Goal: Task Accomplishment & Management: Complete application form

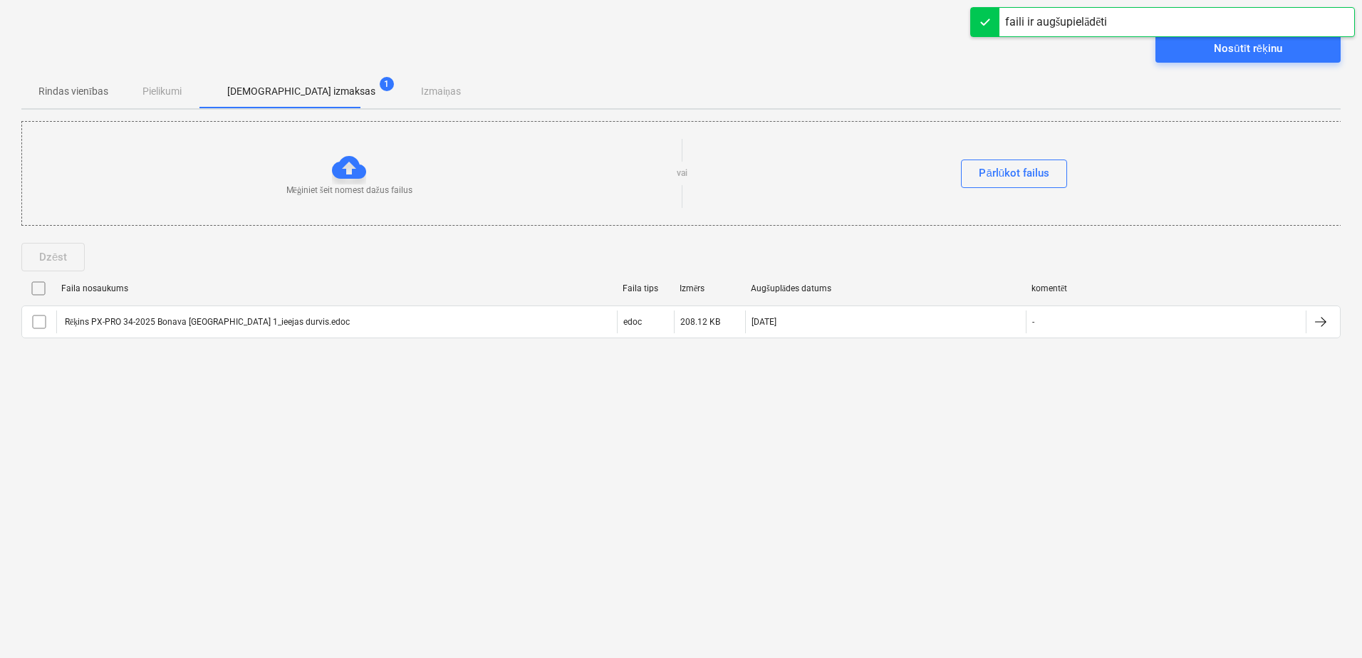
click at [39, 288] on input "checkbox" at bounding box center [38, 288] width 23 height 23
click at [1250, 48] on div "Nosūtīt rēķinu" at bounding box center [1248, 48] width 68 height 19
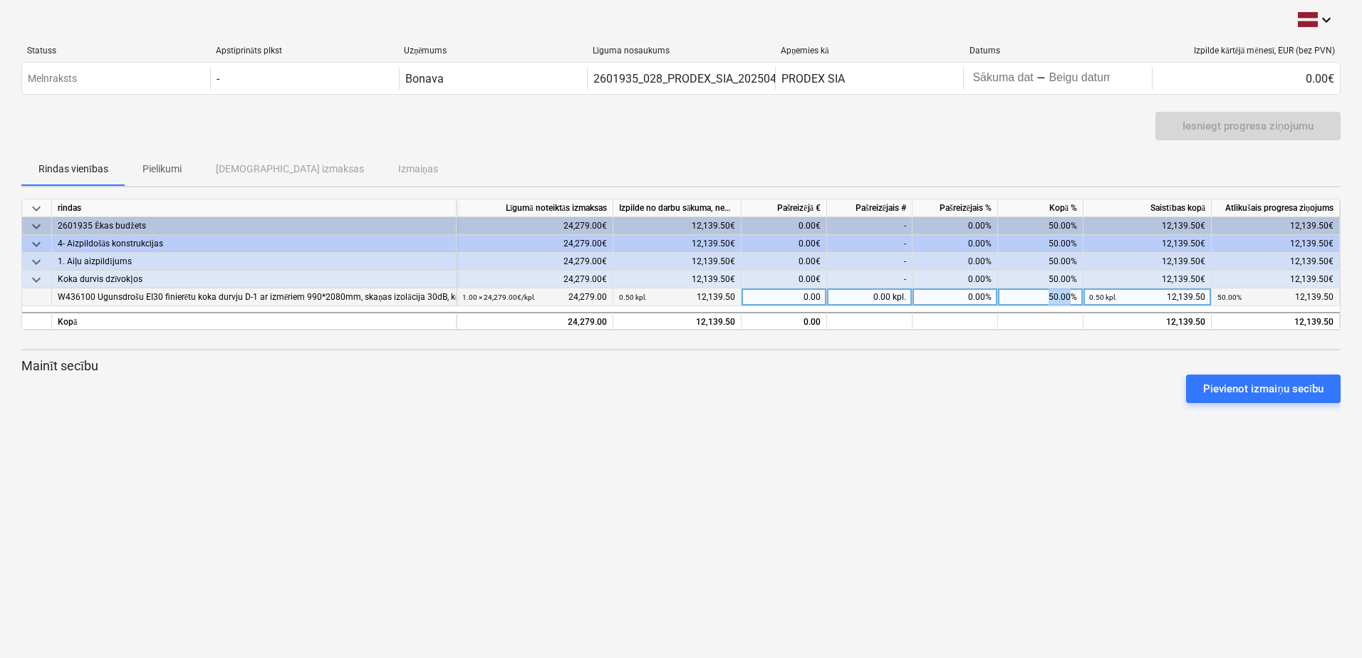
drag, startPoint x: 1070, startPoint y: 294, endPoint x: 1046, endPoint y: 297, distance: 23.7
click at [1046, 297] on div "50.00%" at bounding box center [1040, 297] width 85 height 18
type input "100"
click at [1040, 385] on div "Pievienot izmaiņu secību" at bounding box center [681, 389] width 1331 height 40
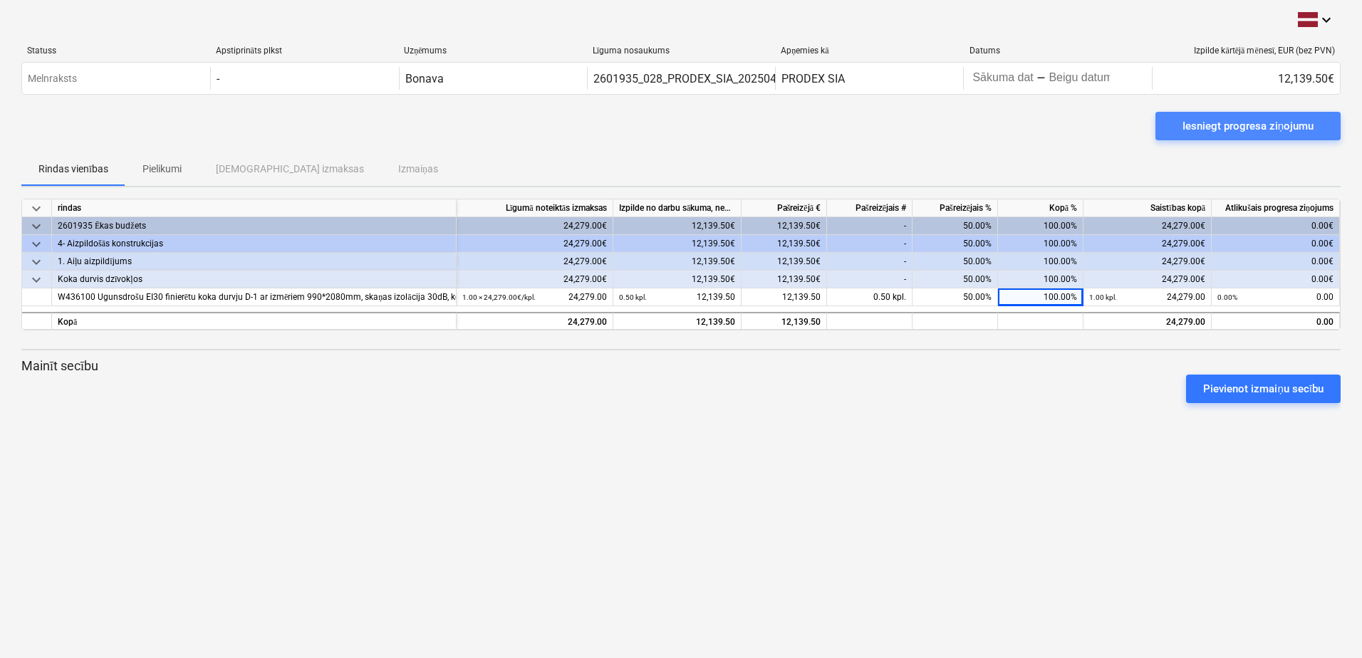
click at [1293, 120] on div "Iesniegt progresa ziņojumu" at bounding box center [1247, 126] width 131 height 19
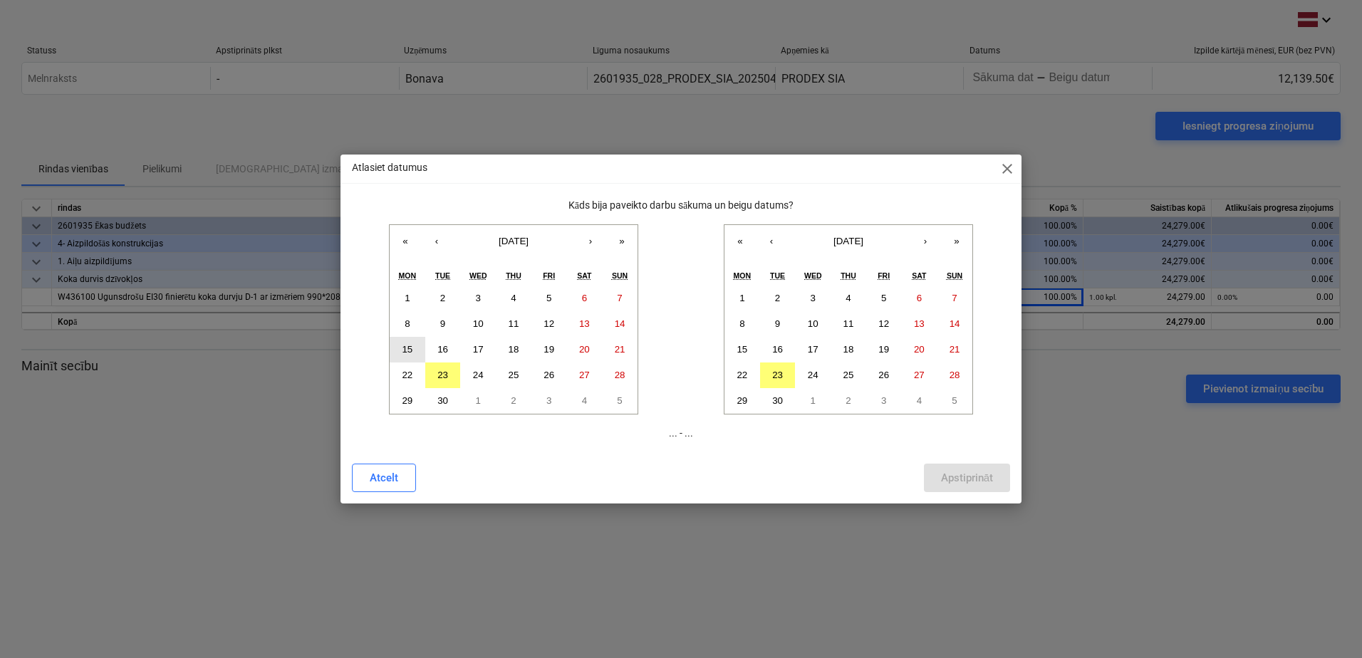
click at [407, 347] on abbr "15" at bounding box center [407, 349] width 11 height 11
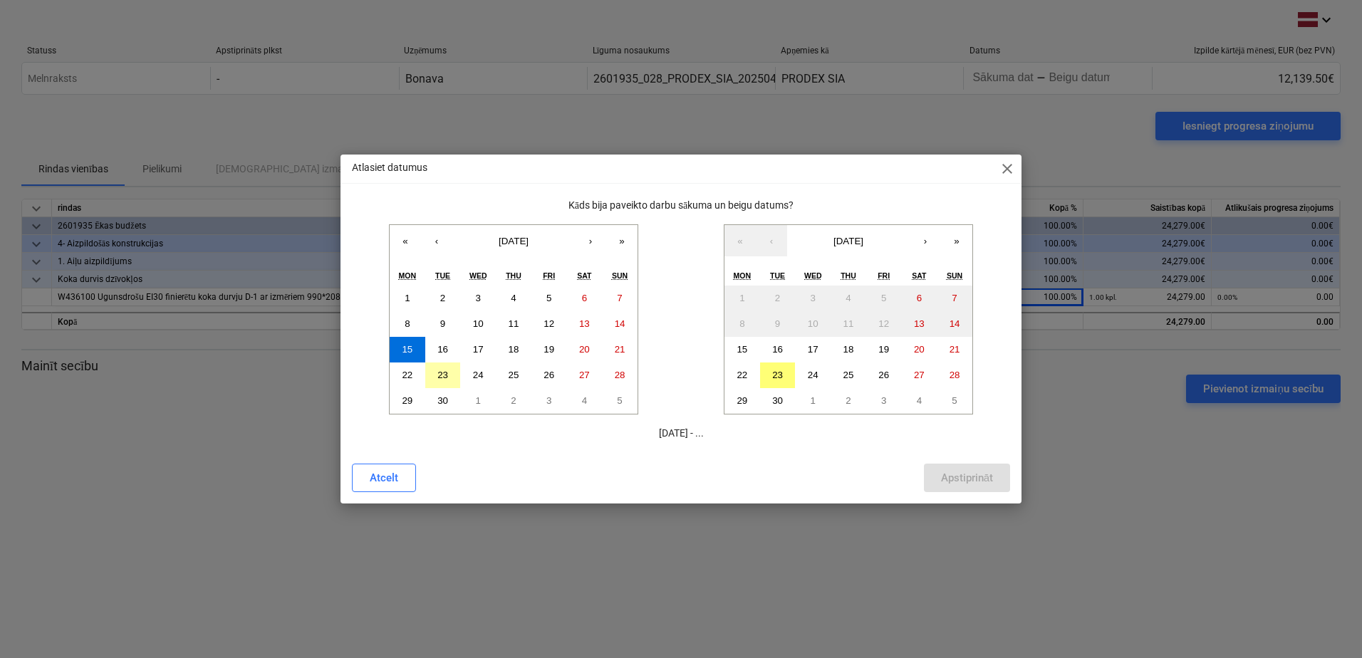
click at [440, 371] on abbr "23" at bounding box center [442, 375] width 11 height 11
click at [398, 349] on button "15" at bounding box center [408, 350] width 36 height 26
click at [775, 373] on abbr "23" at bounding box center [777, 375] width 11 height 11
click at [962, 474] on div "Apstiprināt" at bounding box center [967, 478] width 52 height 19
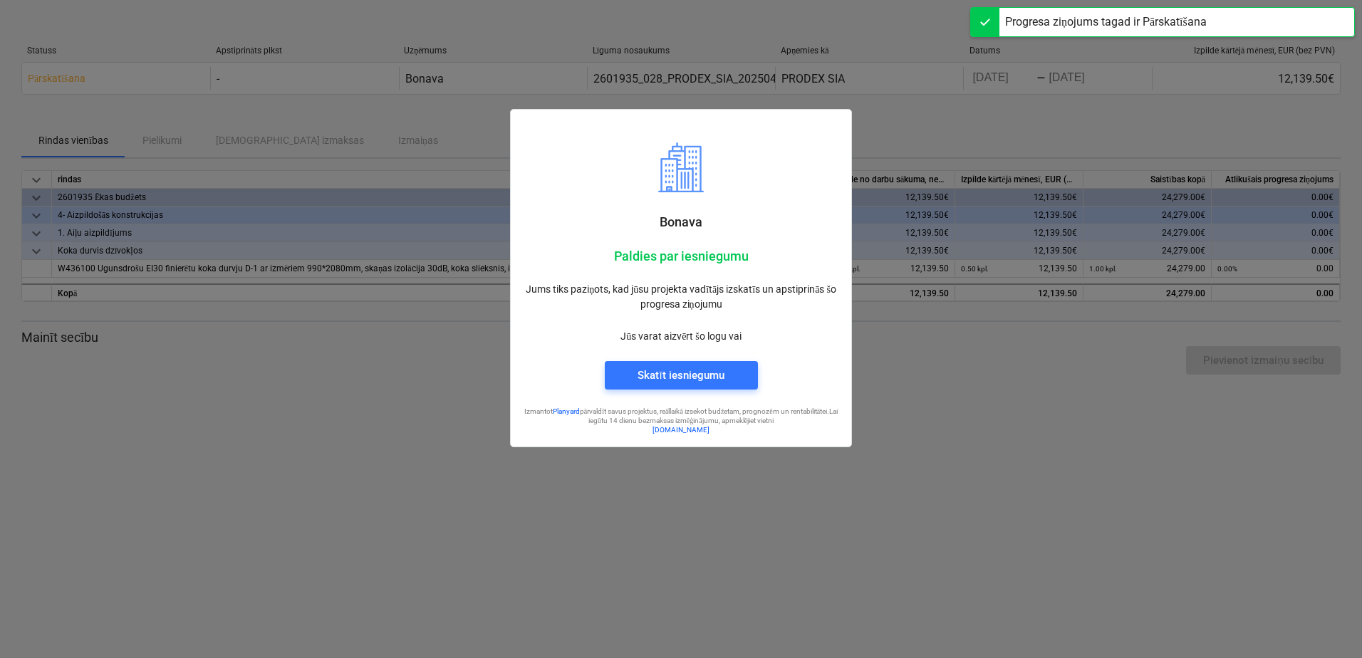
drag, startPoint x: 865, startPoint y: 553, endPoint x: 870, endPoint y: 531, distance: 23.5
click at [864, 551] on div at bounding box center [681, 329] width 1362 height 658
drag, startPoint x: 870, startPoint y: 531, endPoint x: 965, endPoint y: 449, distance: 125.2
click at [875, 529] on div at bounding box center [681, 329] width 1362 height 658
drag, startPoint x: 900, startPoint y: 417, endPoint x: 912, endPoint y: 303, distance: 115.3
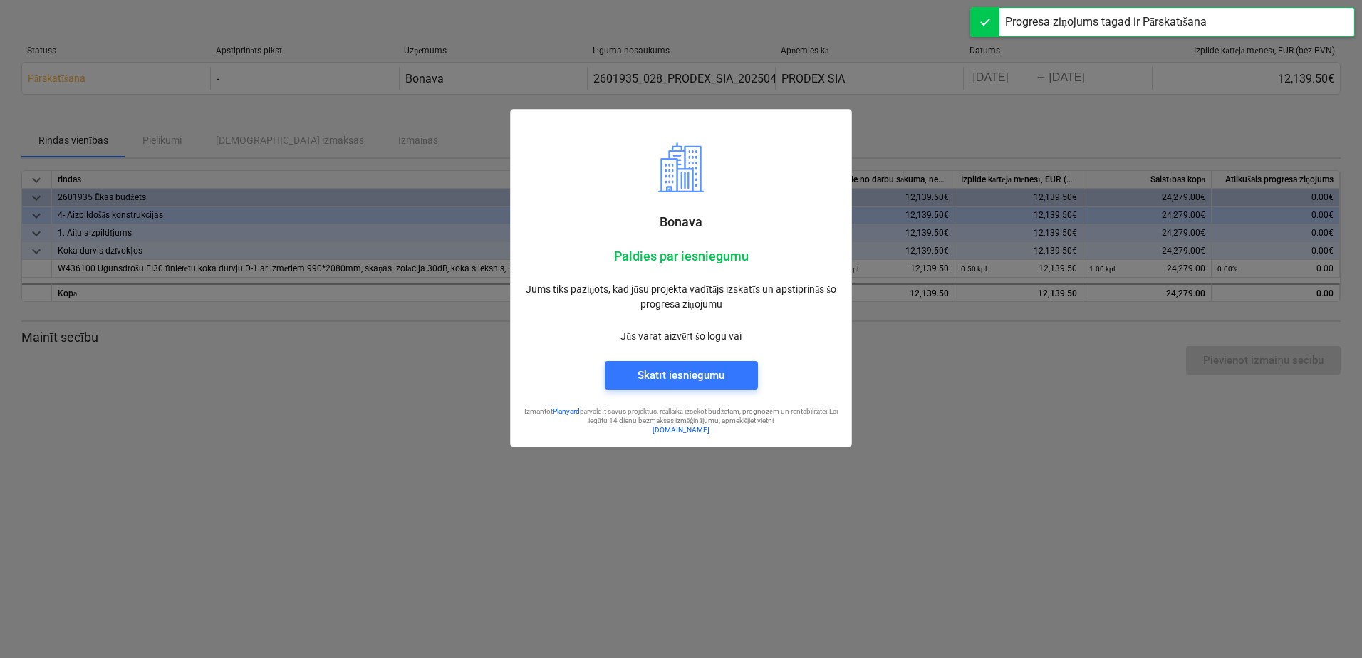
click at [896, 410] on div at bounding box center [681, 329] width 1362 height 658
click at [1113, 333] on div at bounding box center [681, 329] width 1362 height 658
click at [1097, 408] on div at bounding box center [681, 329] width 1362 height 658
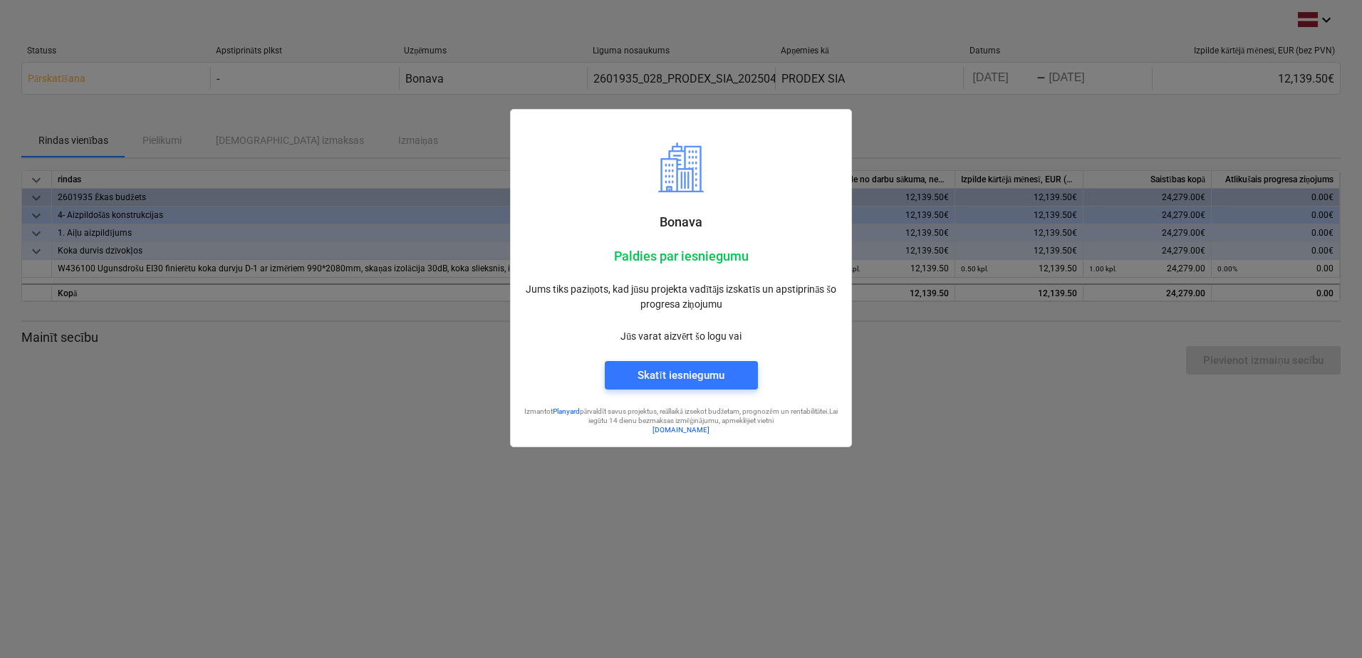
drag, startPoint x: 901, startPoint y: 462, endPoint x: 900, endPoint y: 449, distance: 12.9
click at [901, 458] on div at bounding box center [681, 329] width 1362 height 658
click at [929, 365] on div at bounding box center [681, 329] width 1362 height 658
click at [268, 395] on div at bounding box center [681, 329] width 1362 height 658
click at [934, 445] on div at bounding box center [681, 329] width 1362 height 658
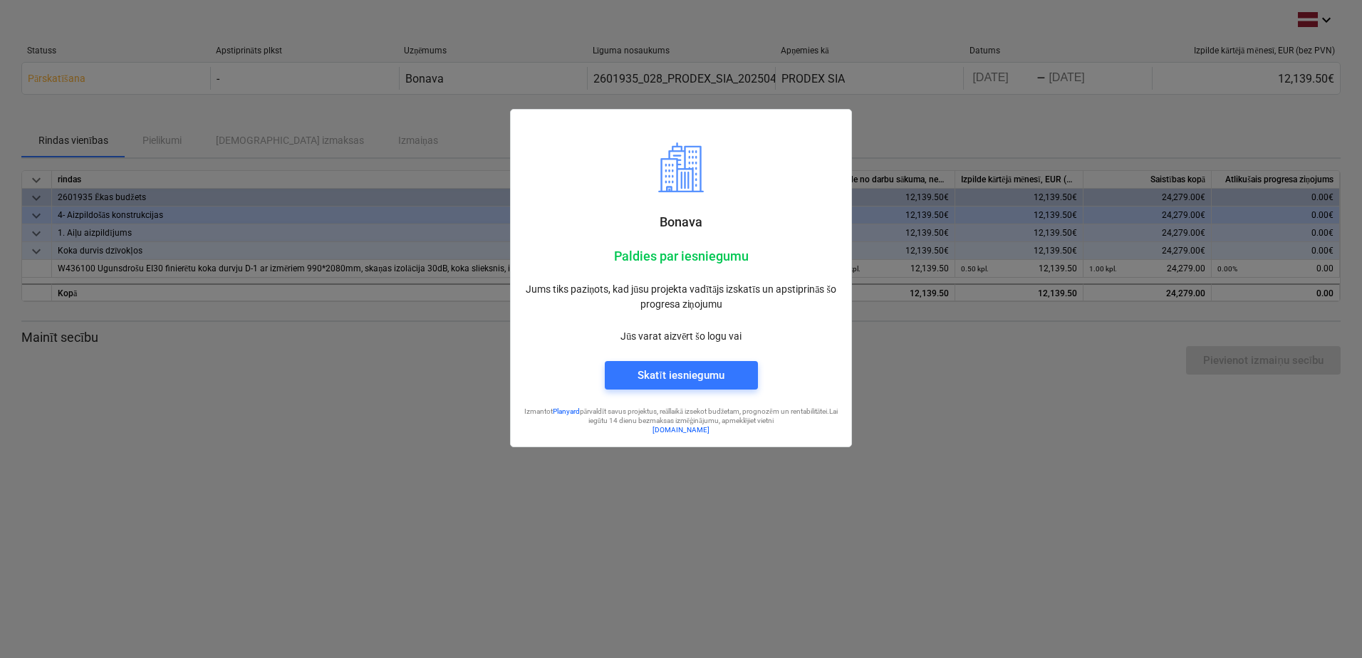
click at [881, 508] on div at bounding box center [681, 329] width 1362 height 658
click at [851, 524] on div at bounding box center [681, 329] width 1362 height 658
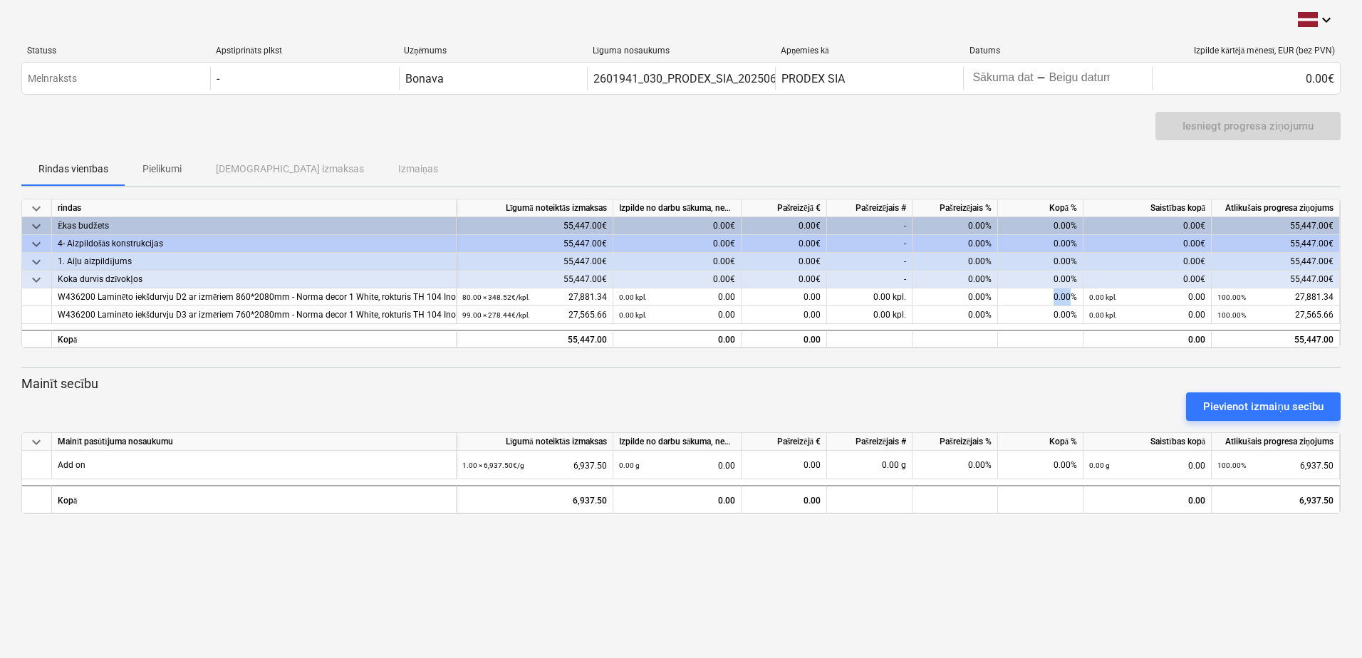
drag, startPoint x: 1071, startPoint y: 296, endPoint x: 1033, endPoint y: 281, distance: 41.3
click at [1036, 283] on div "keyboard_arrow_down rindas Līgumā noteiktās izmaksas Izpilde no darbu sākuma, n…" at bounding box center [680, 274] width 1319 height 150
drag, startPoint x: 1033, startPoint y: 281, endPoint x: 972, endPoint y: 368, distance: 106.3
click at [972, 368] on div "keyboard_arrow_down rindas Līgumā noteiktās izmaksas Izpilde no darbu sākuma, n…" at bounding box center [680, 357] width 1319 height 316
drag, startPoint x: 986, startPoint y: 297, endPoint x: 920, endPoint y: 281, distance: 68.1
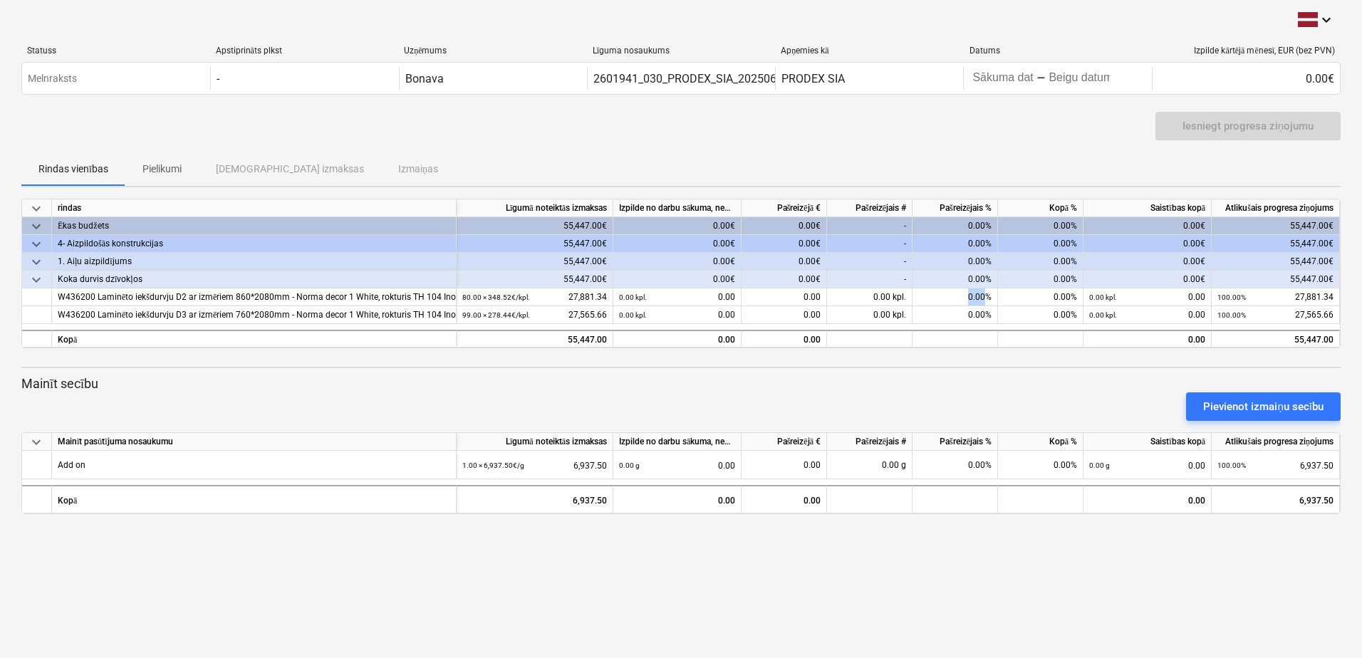
click at [920, 281] on div "keyboard_arrow_down rindas Līgumā noteiktās izmaksas Izpilde no darbu sākuma, n…" at bounding box center [680, 274] width 1319 height 150
drag, startPoint x: 920, startPoint y: 281, endPoint x: 905, endPoint y: 372, distance: 91.7
click at [905, 372] on div "keyboard_arrow_down rindas Līgumā noteiktās izmaksas Izpilde no darbu sākuma, n…" at bounding box center [680, 357] width 1319 height 316
drag, startPoint x: 818, startPoint y: 296, endPoint x: 779, endPoint y: 295, distance: 39.2
click at [779, 295] on div "0.00" at bounding box center [783, 297] width 85 height 18
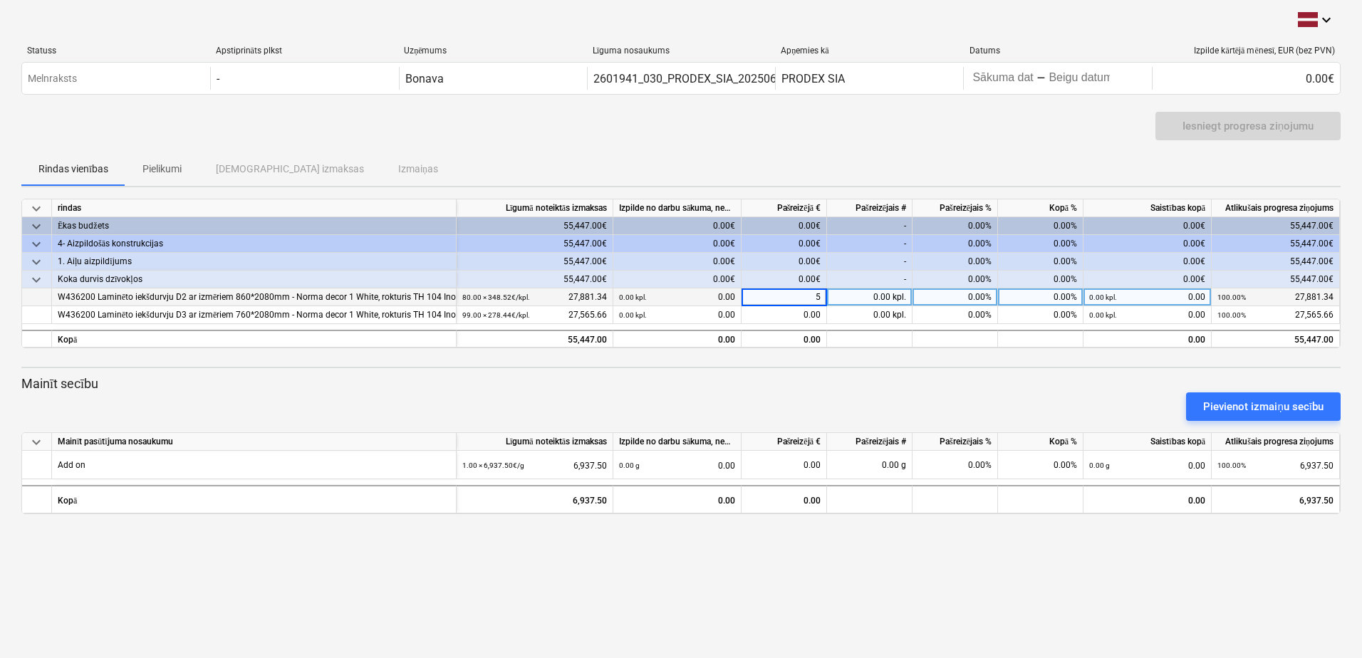
type input "50"
click at [807, 365] on div "keyboard_arrow_down rindas Līgumā noteiktās izmaksas Izpilde no darbu sākuma, n…" at bounding box center [680, 357] width 1319 height 316
drag, startPoint x: 821, startPoint y: 293, endPoint x: 796, endPoint y: 295, distance: 24.3
click at [796, 295] on div "50.00" at bounding box center [783, 297] width 85 height 18
click at [832, 377] on p "Mainīt secību" at bounding box center [680, 383] width 1319 height 17
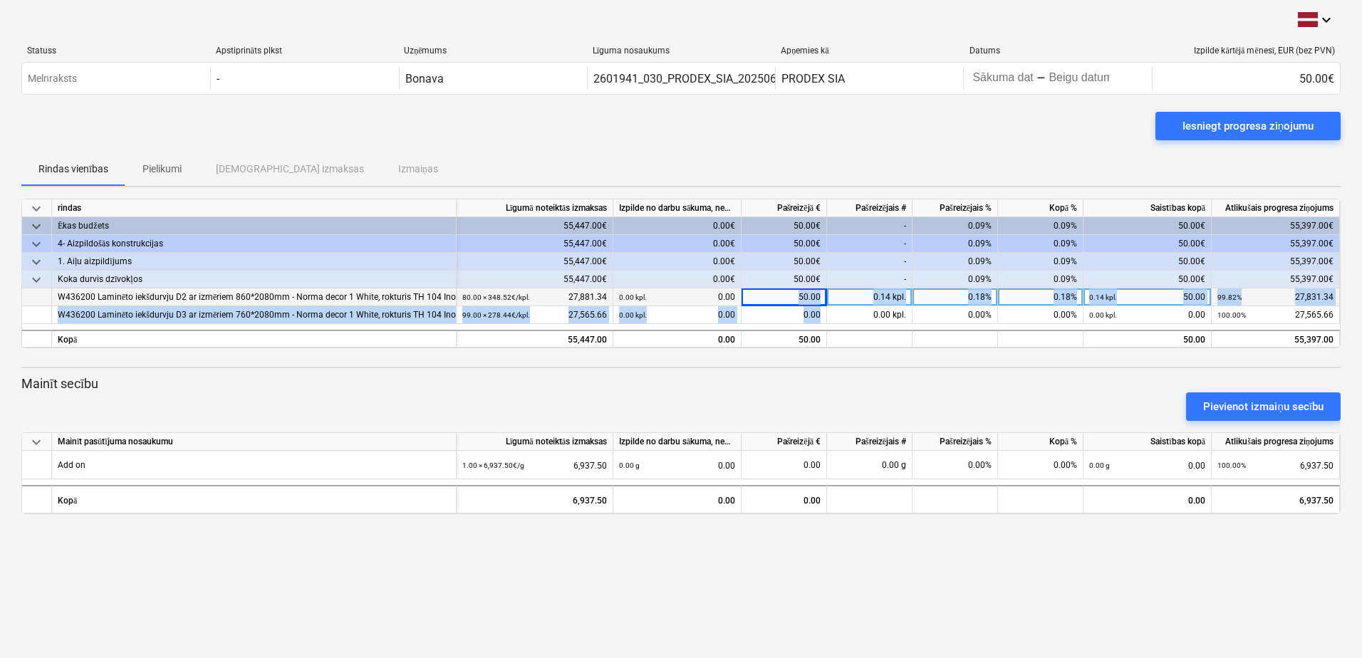
drag, startPoint x: 809, startPoint y: 313, endPoint x: 767, endPoint y: 294, distance: 46.2
click at [770, 296] on div "keyboard_arrow_down rindas Līgumā noteiktās izmaksas Izpilde no darbu sākuma, n…" at bounding box center [680, 274] width 1319 height 150
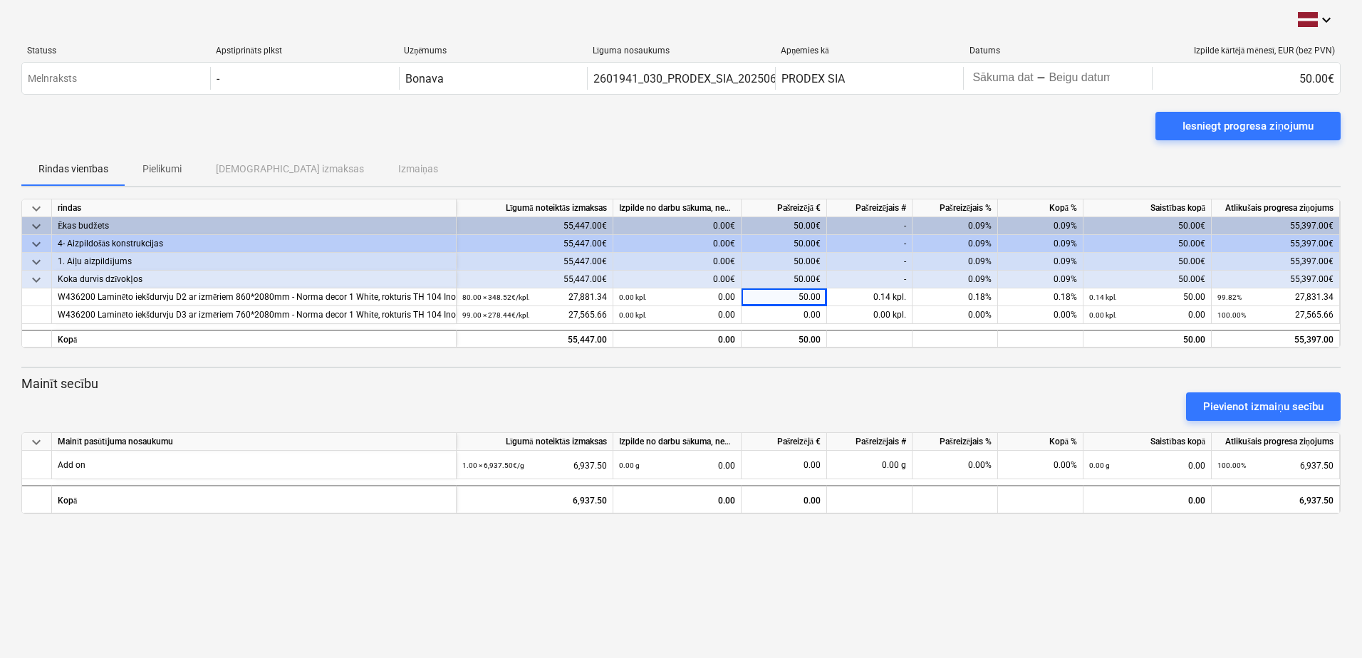
drag, startPoint x: 767, startPoint y: 294, endPoint x: 771, endPoint y: 357, distance: 62.8
click at [771, 357] on div at bounding box center [680, 353] width 1319 height 11
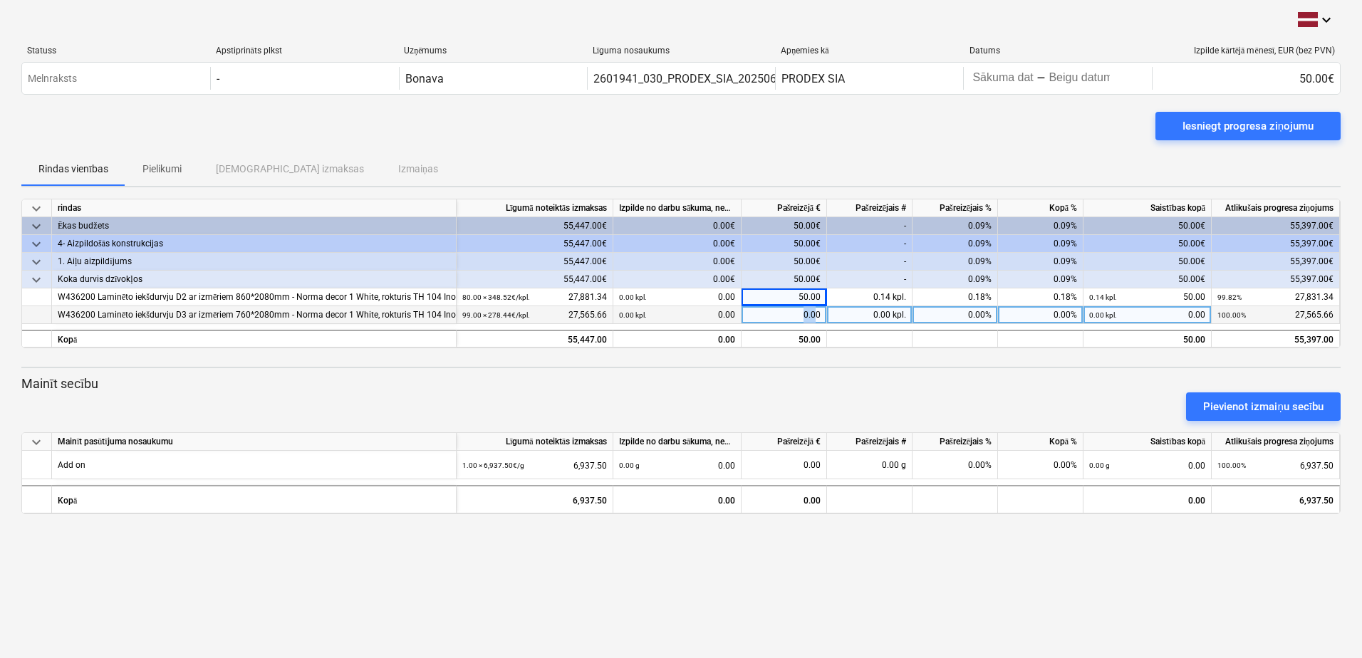
drag, startPoint x: 811, startPoint y: 315, endPoint x: 803, endPoint y: 318, distance: 8.6
click at [803, 318] on div "0.00" at bounding box center [783, 315] width 85 height 18
type input "50"
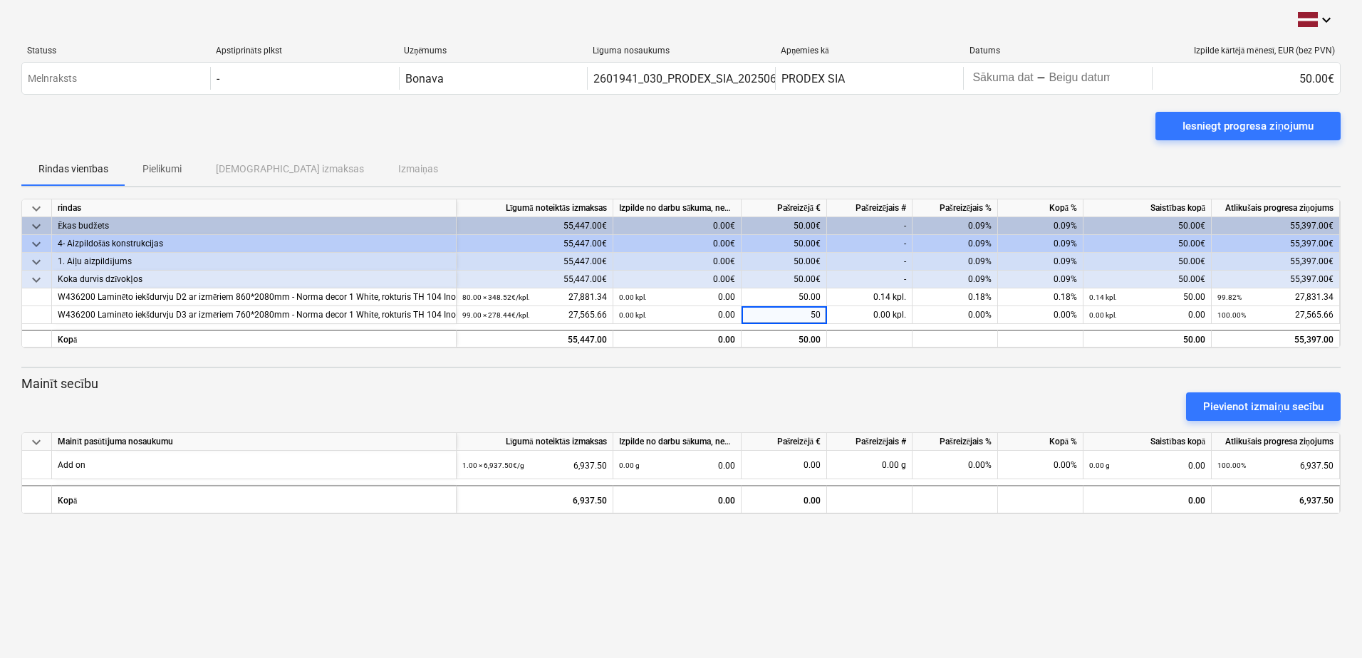
click at [827, 380] on p "Mainīt secību" at bounding box center [680, 383] width 1319 height 17
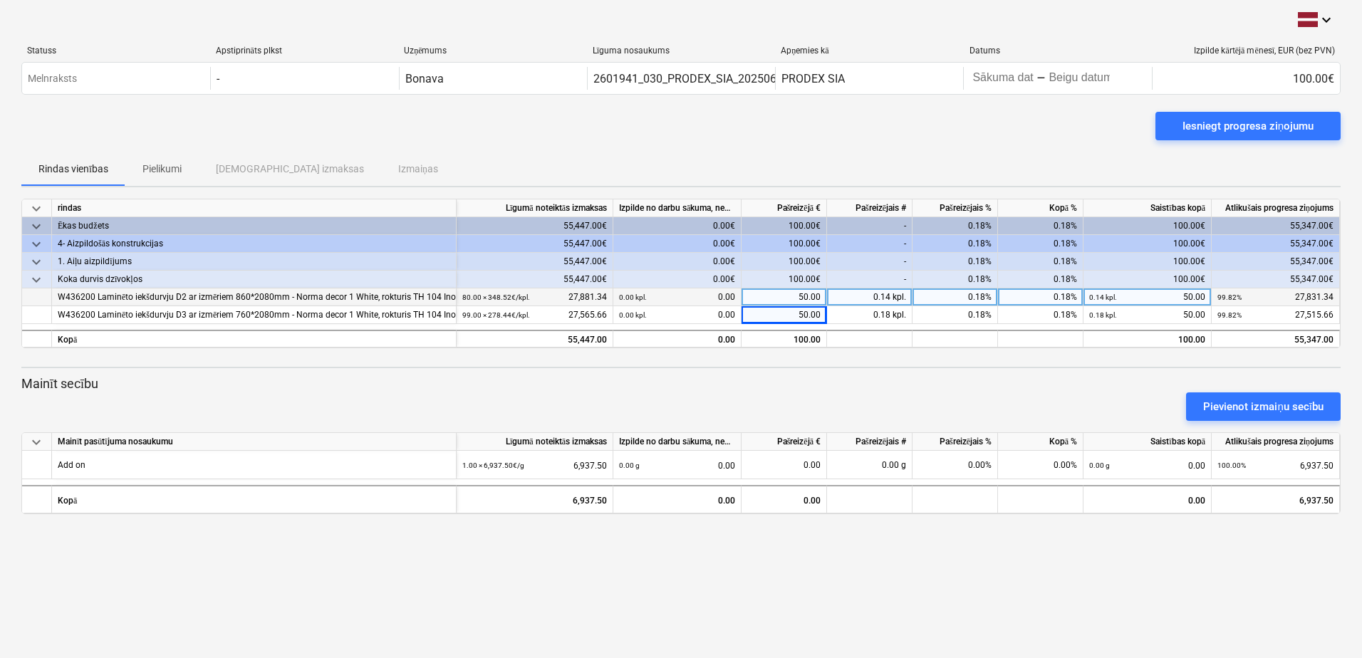
click at [977, 298] on div "0.18%" at bounding box center [954, 297] width 85 height 18
click at [979, 357] on div at bounding box center [680, 353] width 1319 height 11
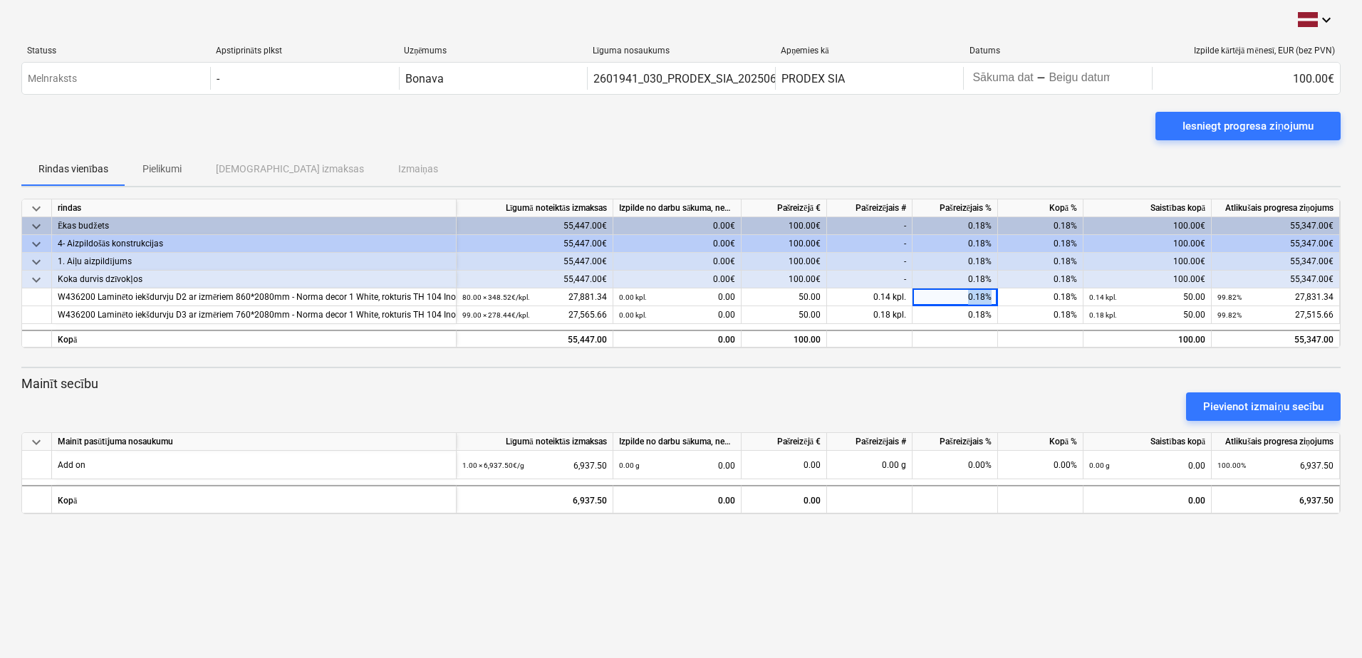
drag, startPoint x: 990, startPoint y: 293, endPoint x: 908, endPoint y: 285, distance: 82.4
click at [936, 290] on div "0.18%" at bounding box center [954, 297] width 85 height 18
type input "50"
click at [942, 390] on div "Pievienot izmaiņu secību" at bounding box center [681, 407] width 1331 height 40
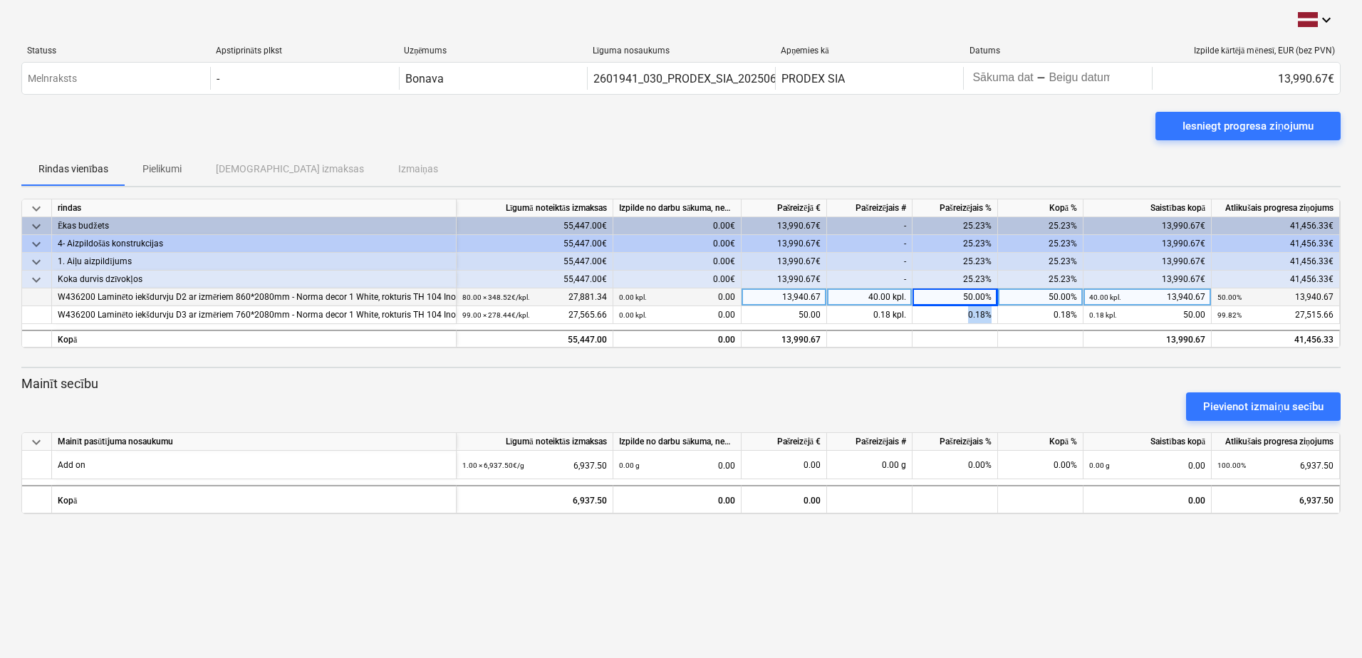
drag, startPoint x: 991, startPoint y: 314, endPoint x: 944, endPoint y: 304, distance: 48.1
click at [947, 309] on div "0.18%" at bounding box center [954, 315] width 85 height 18
type input "50"
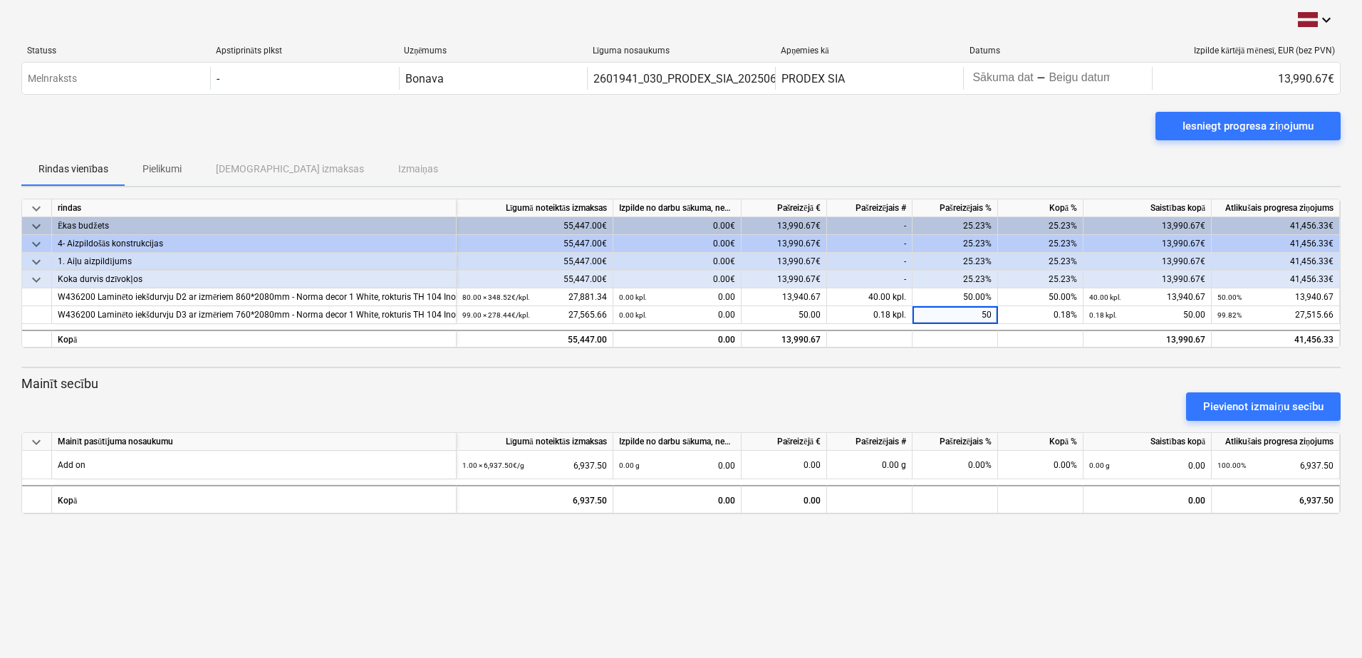
click at [934, 372] on div "keyboard_arrow_down rindas Līgumā noteiktās izmaksas Izpilde no darbu sākuma, n…" at bounding box center [680, 357] width 1319 height 316
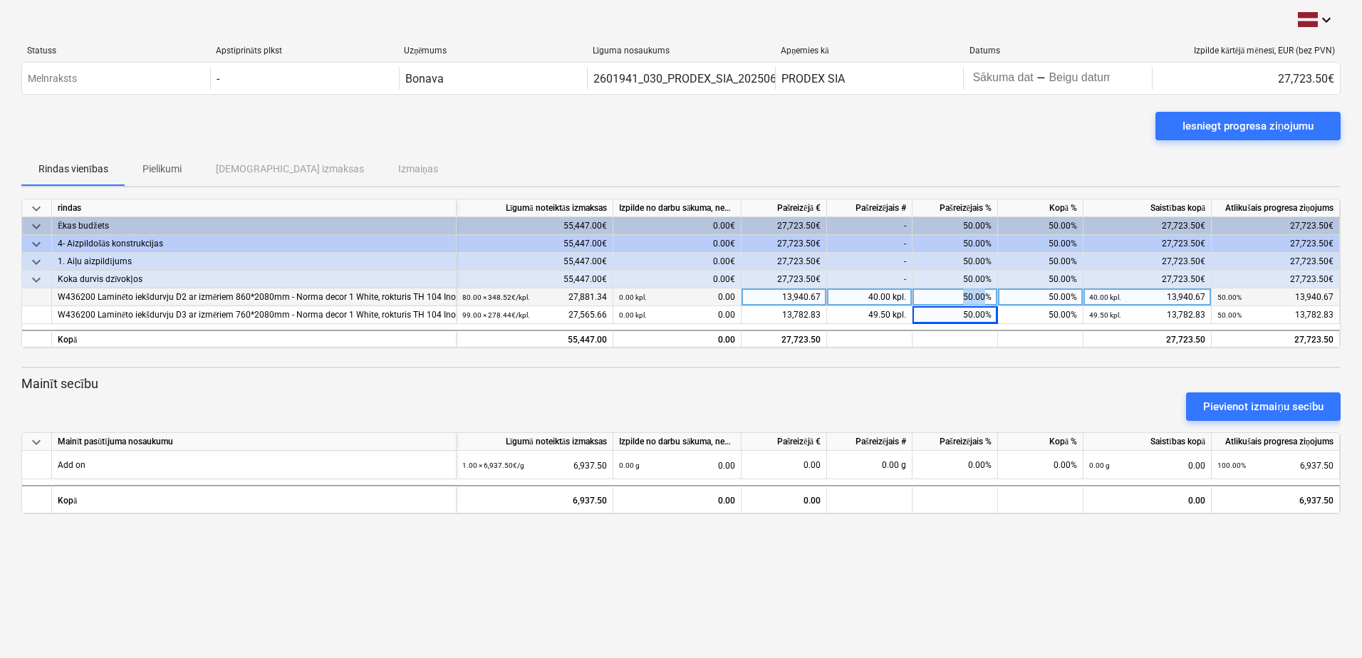
drag, startPoint x: 986, startPoint y: 297, endPoint x: 945, endPoint y: 281, distance: 44.2
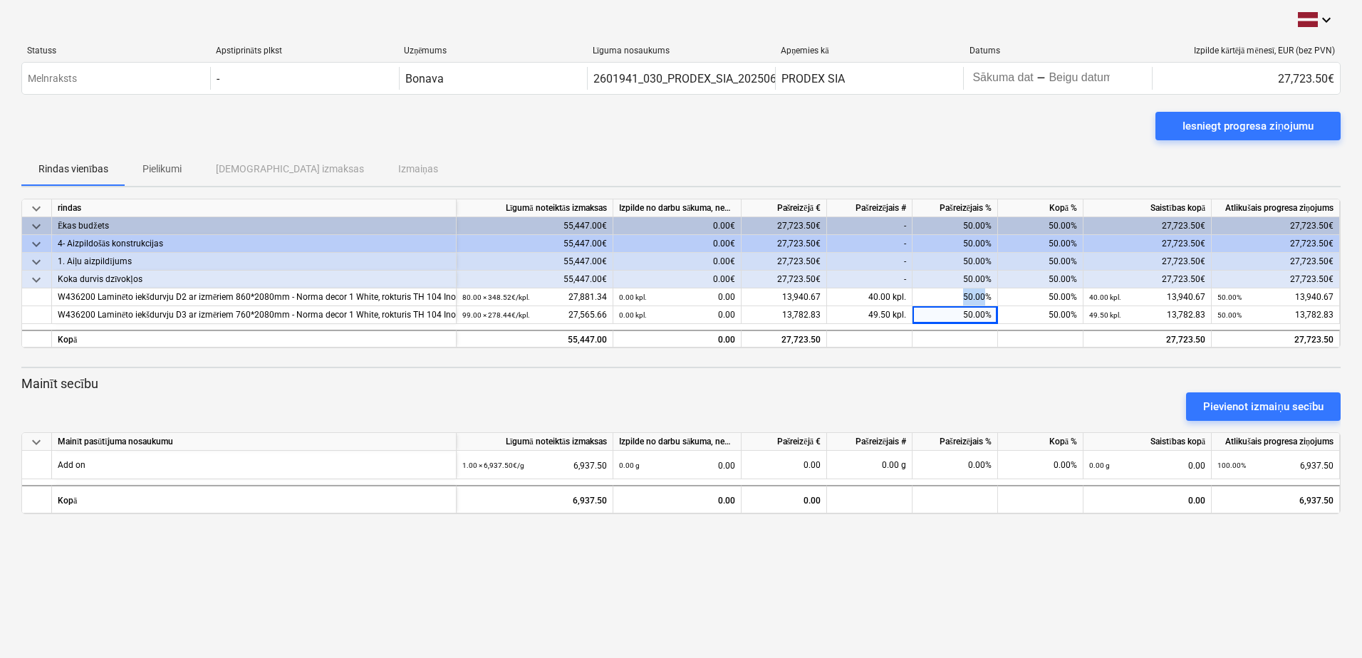
click at [956, 293] on div "50.00%" at bounding box center [954, 297] width 85 height 18
type input "70"
click at [951, 360] on div "keyboard_arrow_down rindas Līgumā noteiktās izmaksas Izpilde no darbu sākuma, n…" at bounding box center [680, 357] width 1319 height 316
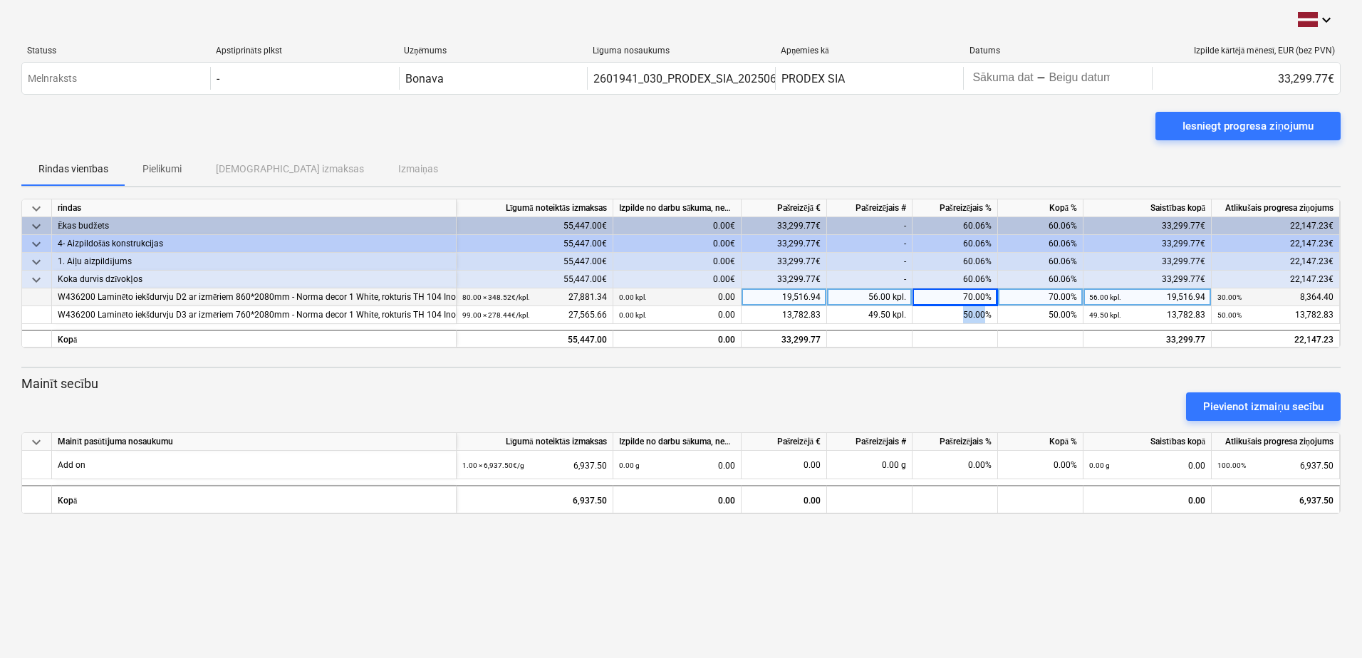
drag, startPoint x: 984, startPoint y: 314, endPoint x: 932, endPoint y: 290, distance: 57.4
click at [936, 292] on div "keyboard_arrow_down rindas Līgumā noteiktās izmaksas Izpilde no darbu sākuma, n…" at bounding box center [680, 274] width 1319 height 150
drag, startPoint x: 932, startPoint y: 290, endPoint x: 968, endPoint y: 349, distance: 69.0
click at [957, 360] on div "keyboard_arrow_down rindas Līgumā noteiktās izmaksas Izpilde no darbu sākuma, n…" at bounding box center [680, 357] width 1319 height 316
drag, startPoint x: 984, startPoint y: 316, endPoint x: 950, endPoint y: 301, distance: 37.3
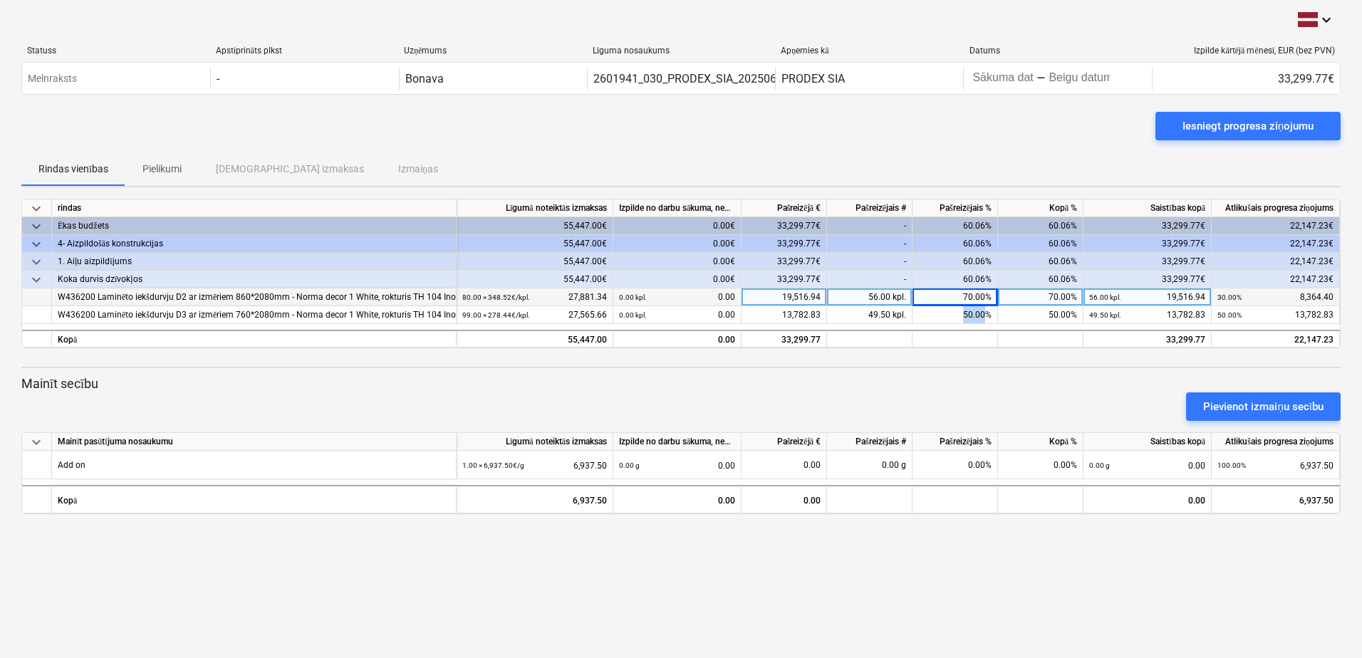
click at [950, 301] on div "keyboard_arrow_down rindas Līgumā noteiktās izmaksas Izpilde no darbu sākuma, n…" at bounding box center [680, 274] width 1319 height 150
drag, startPoint x: 950, startPoint y: 301, endPoint x: 977, endPoint y: 349, distance: 54.5
click at [977, 355] on div "keyboard_arrow_down rindas Līgumā noteiktās izmaksas Izpilde no darbu sākuma, n…" at bounding box center [680, 357] width 1319 height 316
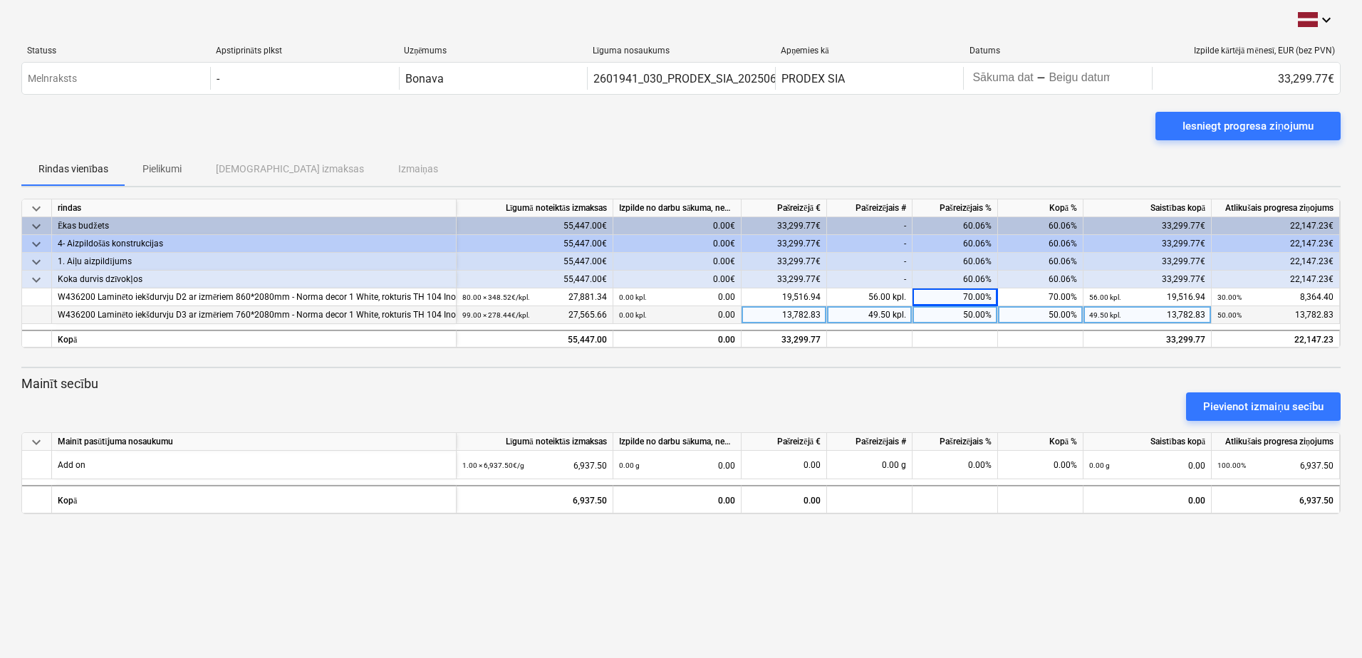
click at [987, 310] on div "50.00%" at bounding box center [954, 315] width 85 height 18
type input "70"
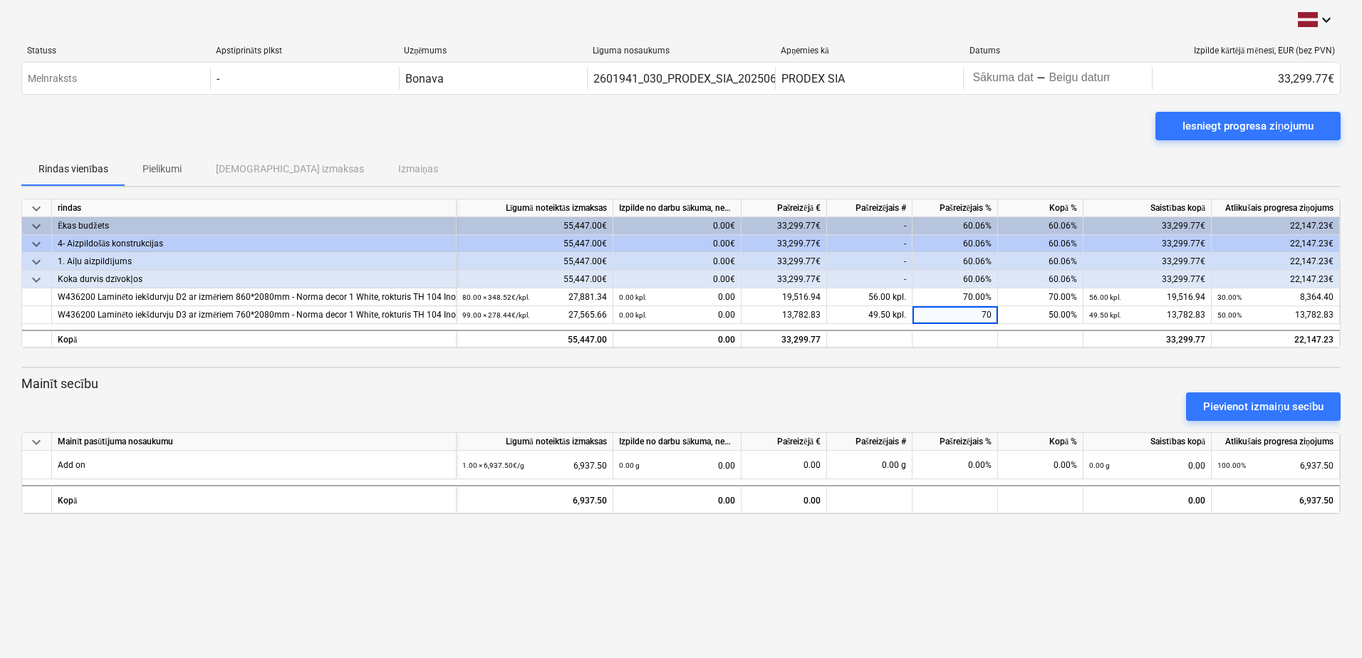
click at [970, 387] on div "Pievienot izmaiņu secību" at bounding box center [681, 407] width 1331 height 40
click at [1234, 123] on div "Iesniegt progresa ziņojumu" at bounding box center [1247, 126] width 131 height 19
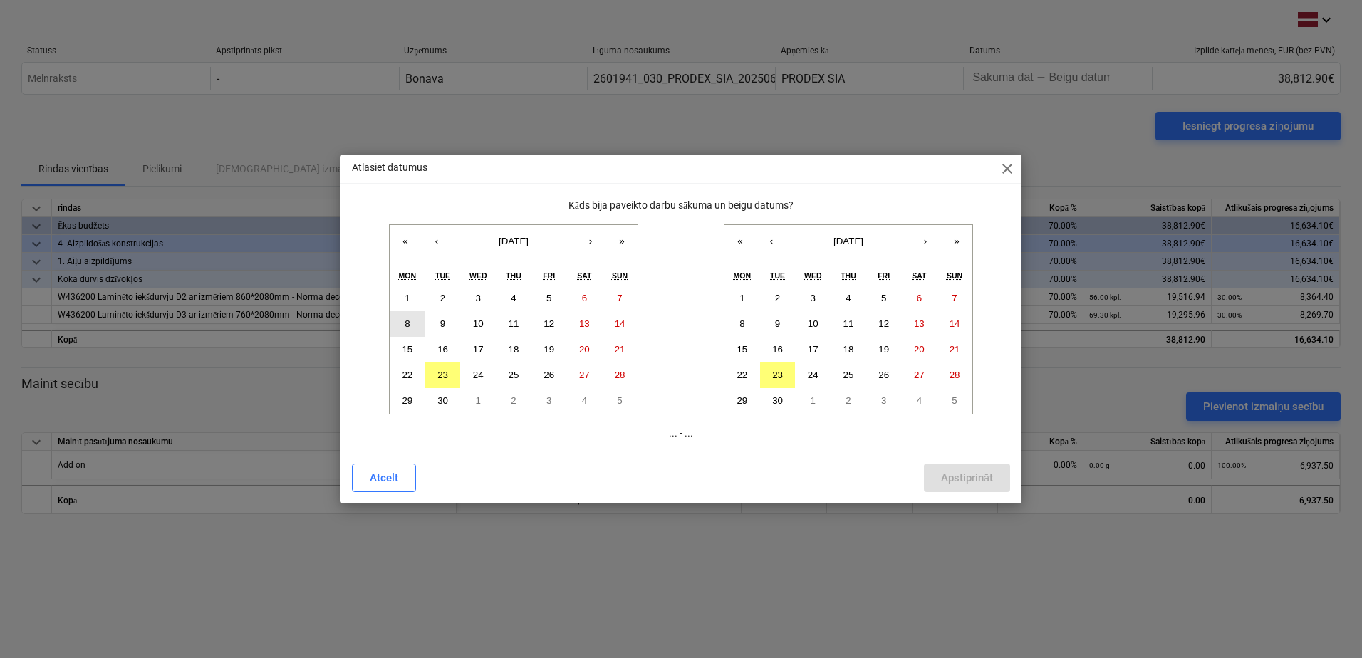
click at [406, 321] on abbr "8" at bounding box center [407, 323] width 5 height 11
click at [781, 372] on abbr "23" at bounding box center [777, 375] width 11 height 11
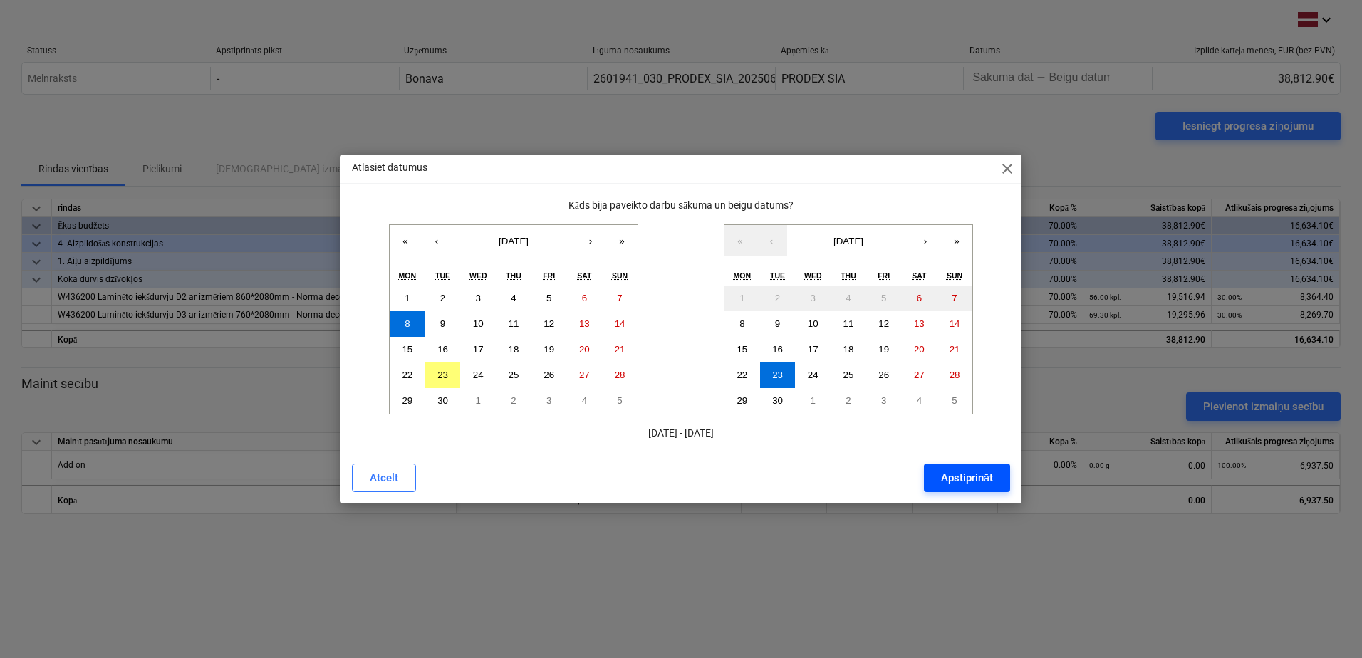
click at [964, 475] on div "Apstiprināt" at bounding box center [967, 478] width 52 height 19
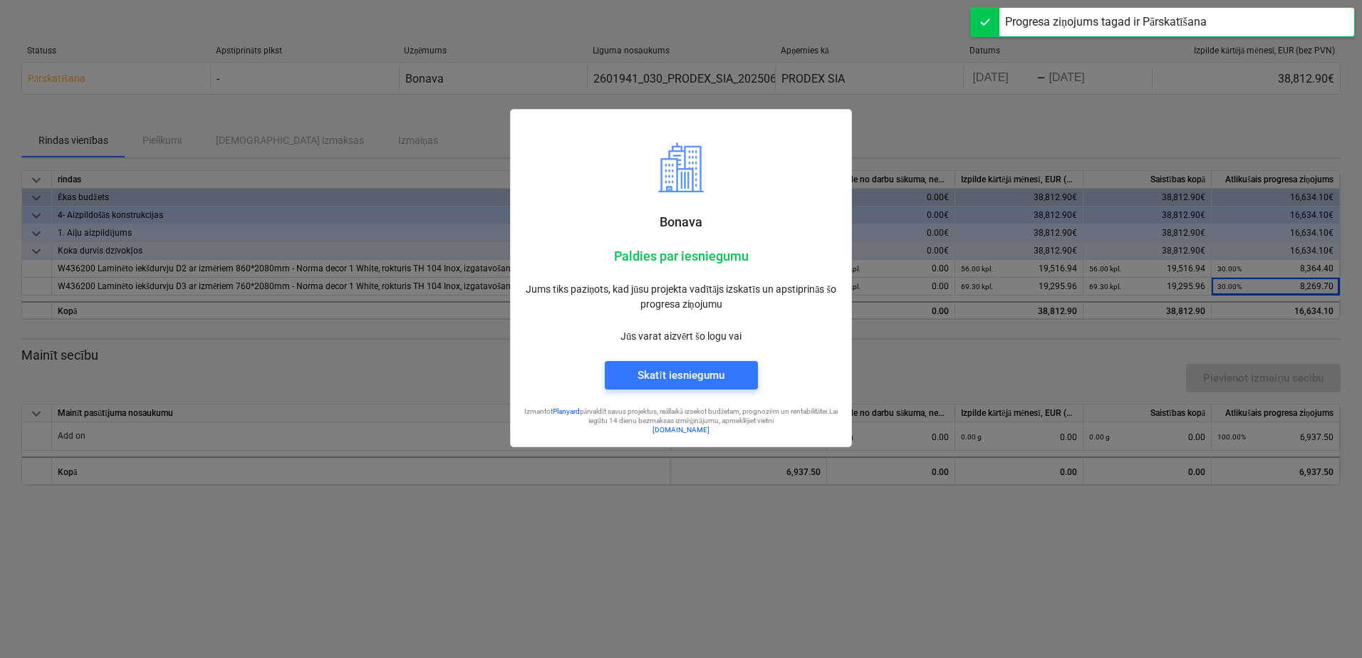
click at [953, 578] on div at bounding box center [681, 329] width 1362 height 658
drag, startPoint x: 770, startPoint y: 553, endPoint x: 764, endPoint y: 531, distance: 22.1
click at [769, 551] on div at bounding box center [681, 329] width 1362 height 658
click at [905, 481] on div at bounding box center [681, 329] width 1362 height 658
click at [874, 499] on div at bounding box center [681, 329] width 1362 height 658
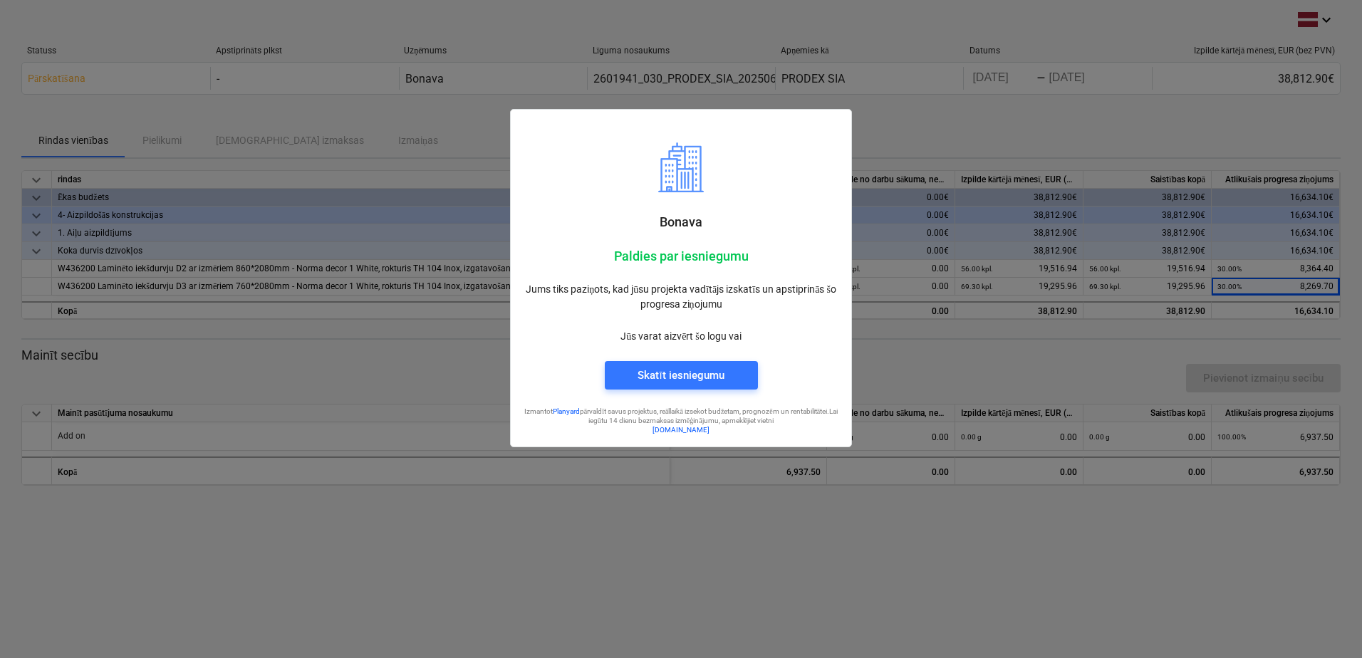
click at [869, 504] on div at bounding box center [681, 329] width 1362 height 658
click at [910, 371] on div at bounding box center [681, 329] width 1362 height 658
click at [675, 509] on div at bounding box center [681, 329] width 1362 height 658
click at [666, 516] on div at bounding box center [681, 329] width 1362 height 658
drag, startPoint x: 994, startPoint y: 365, endPoint x: 1068, endPoint y: 221, distance: 161.8
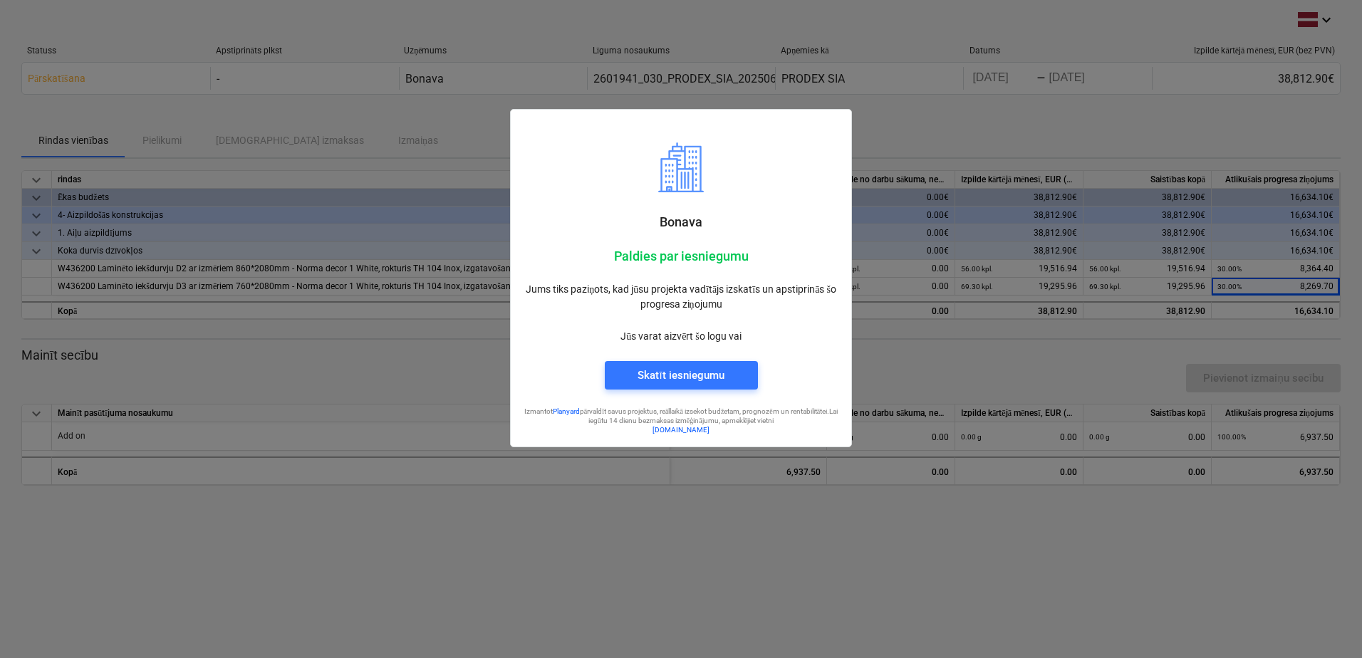
click at [995, 357] on div at bounding box center [681, 329] width 1362 height 658
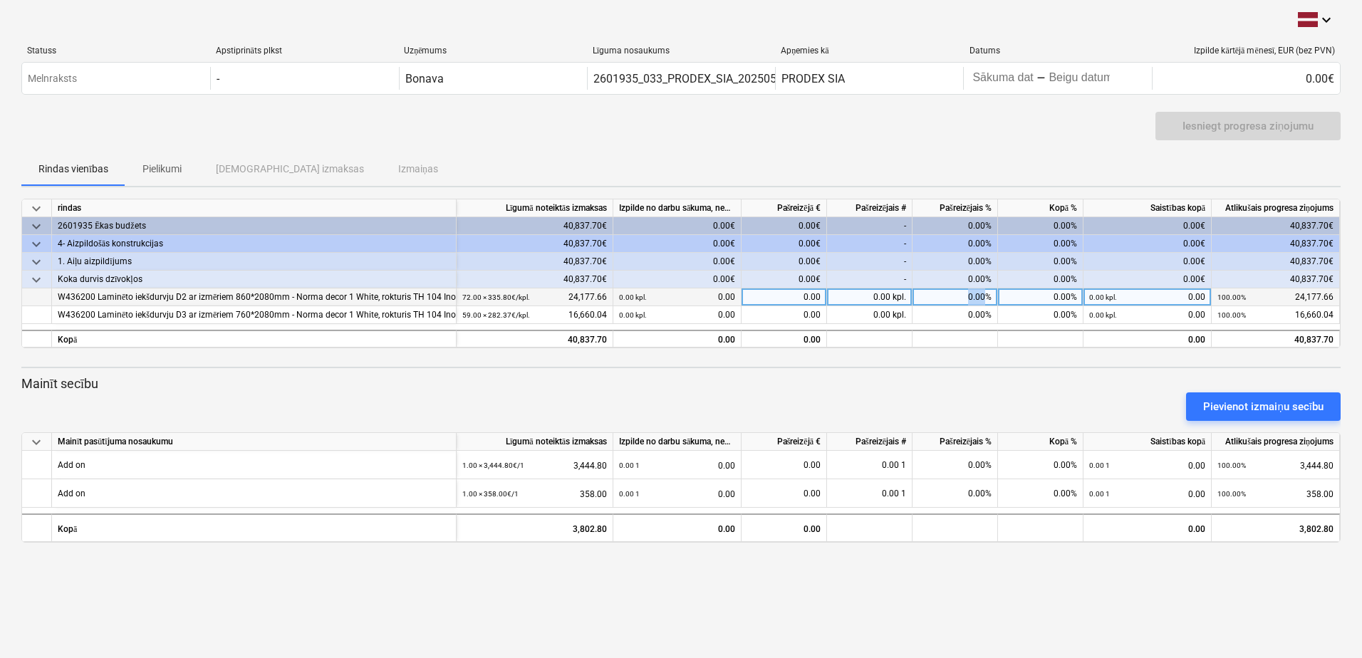
drag, startPoint x: 985, startPoint y: 295, endPoint x: 952, endPoint y: 295, distance: 32.8
click at [952, 295] on div "0.00%" at bounding box center [954, 297] width 85 height 18
type input "50"
click at [927, 361] on div "keyboard_arrow_down rindas Līgumā noteiktās izmaksas Izpilde no darbu sākuma, n…" at bounding box center [680, 371] width 1319 height 344
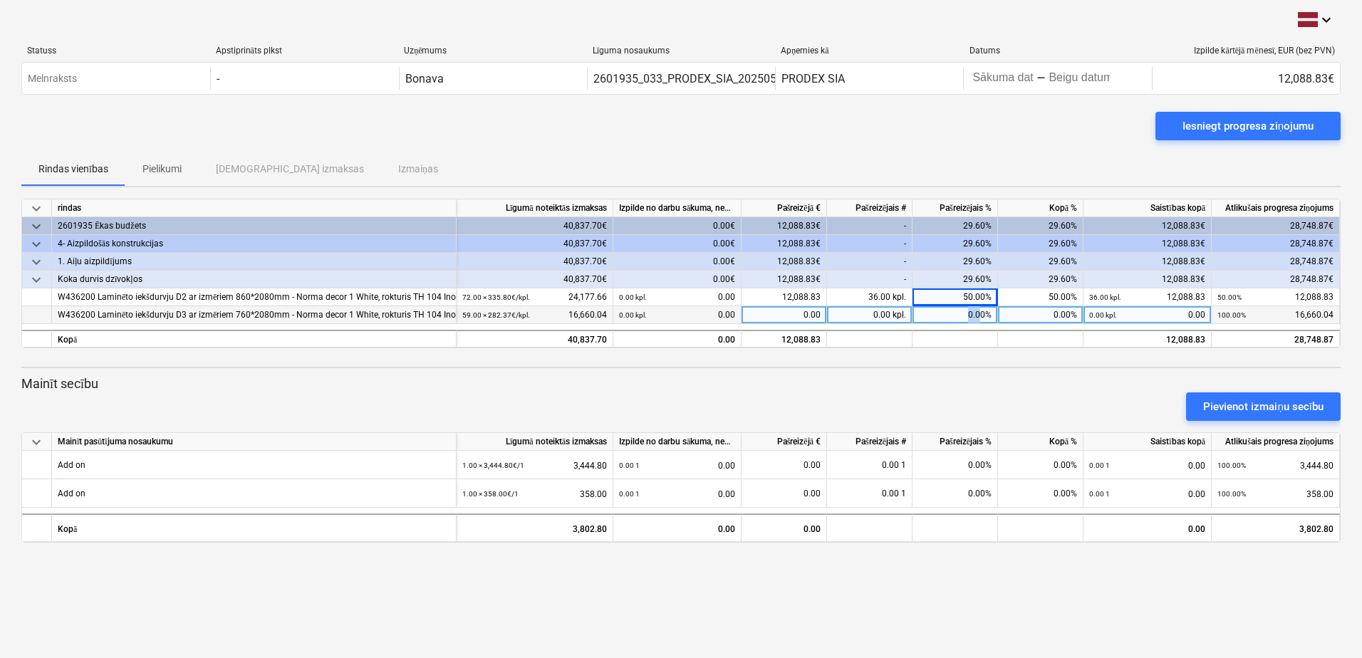
drag, startPoint x: 982, startPoint y: 312, endPoint x: 965, endPoint y: 312, distance: 16.4
click at [965, 312] on div "0.00%" at bounding box center [954, 315] width 85 height 18
type input "50"
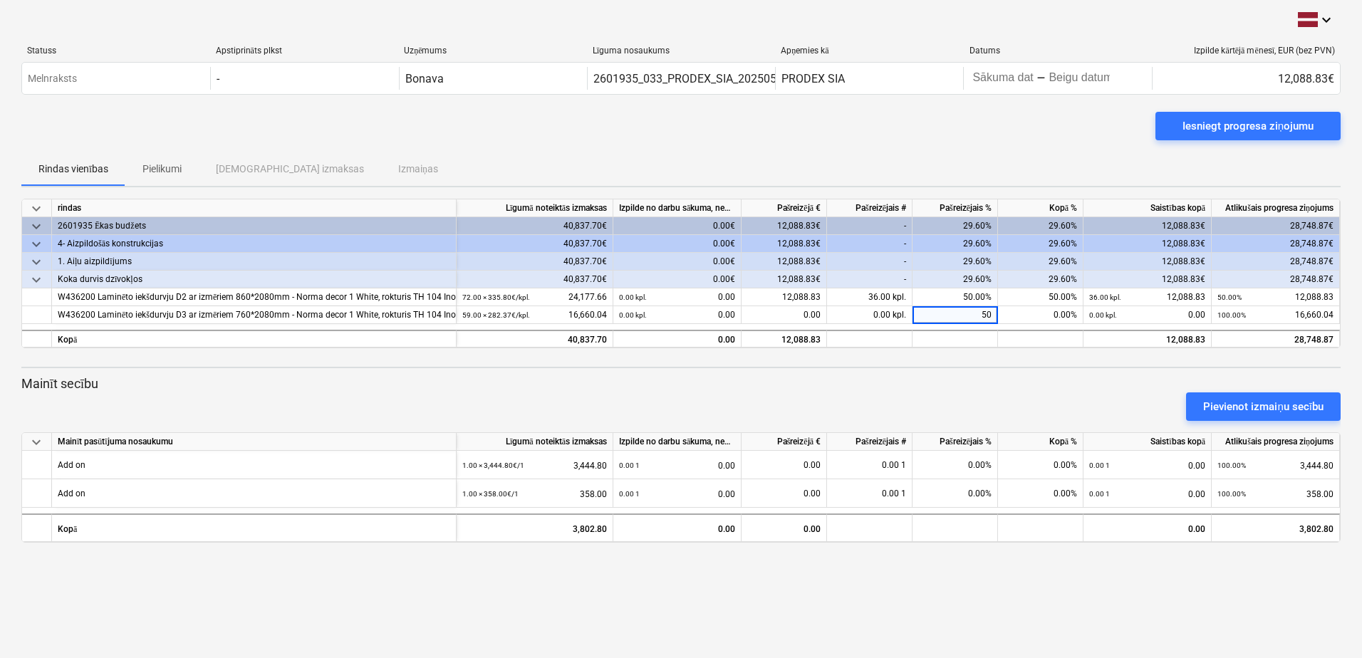
click at [902, 368] on div "keyboard_arrow_down rindas Līgumā noteiktās izmaksas Izpilde no darbu sākuma, n…" at bounding box center [680, 371] width 1319 height 344
click at [1268, 118] on div "Iesniegt progresa ziņojumu" at bounding box center [1247, 126] width 131 height 19
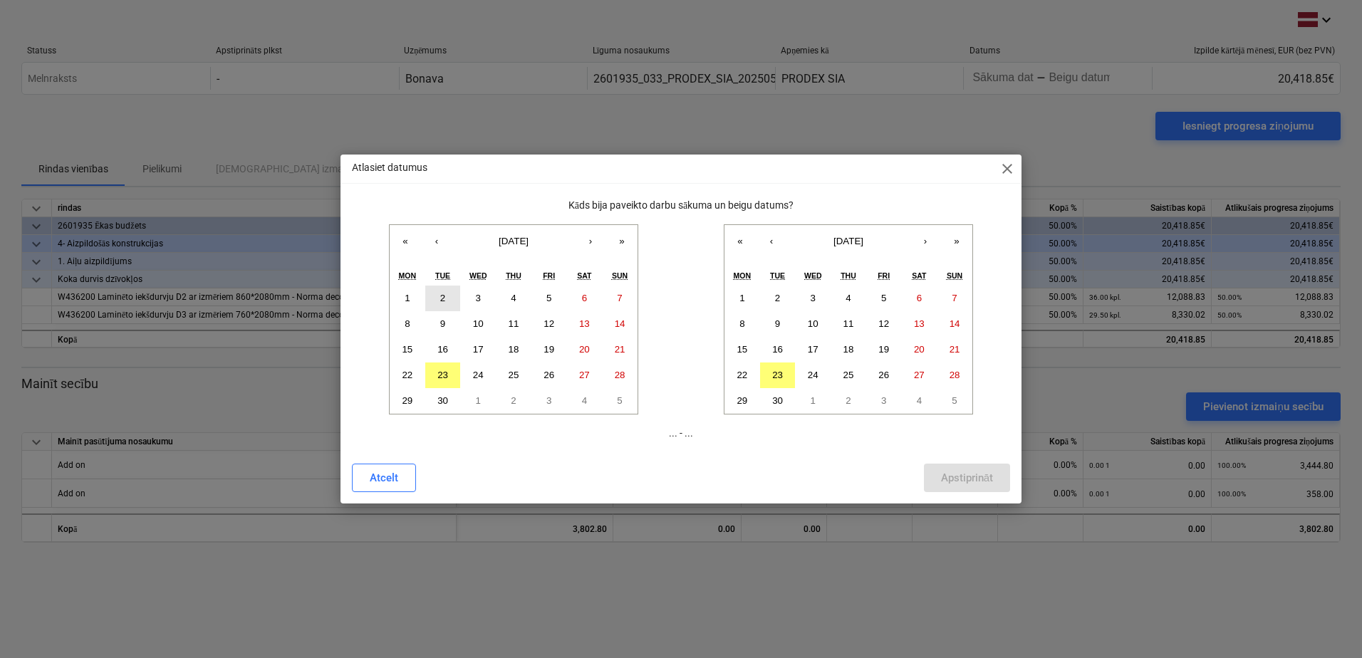
click at [444, 293] on abbr "2" at bounding box center [442, 298] width 5 height 11
click at [782, 370] on abbr "23" at bounding box center [777, 375] width 11 height 11
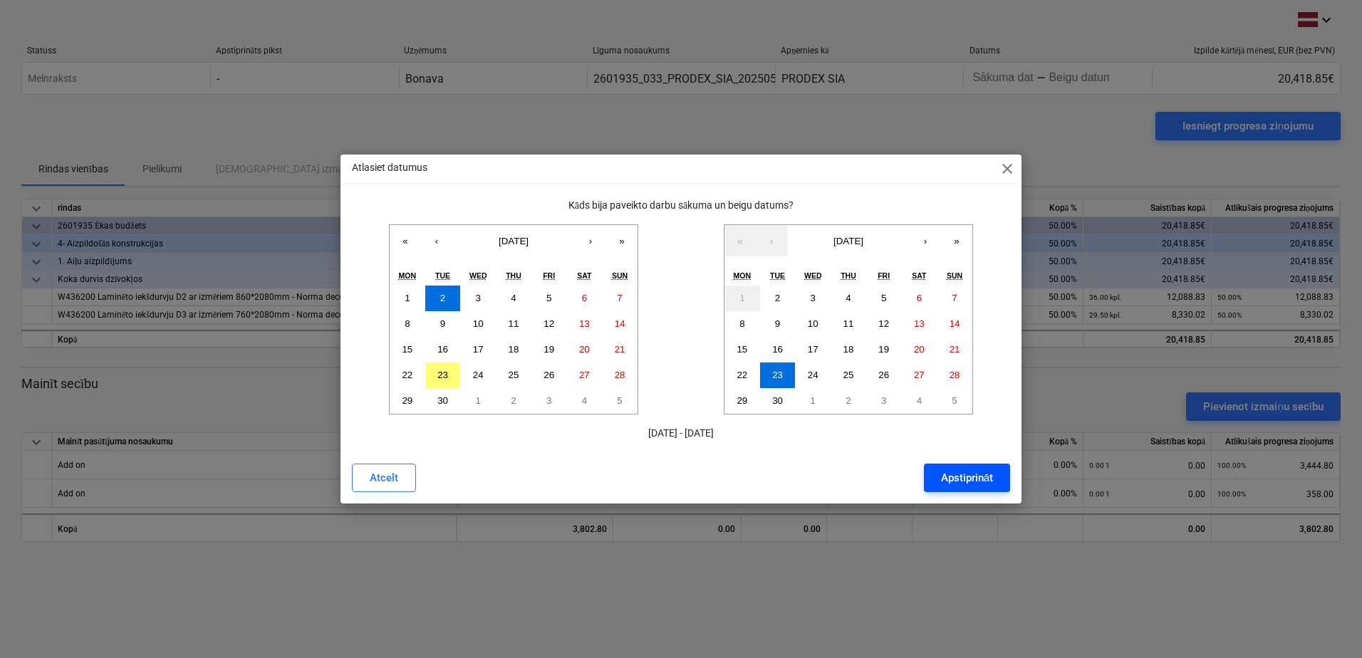
click at [980, 478] on div "Apstiprināt" at bounding box center [967, 478] width 52 height 19
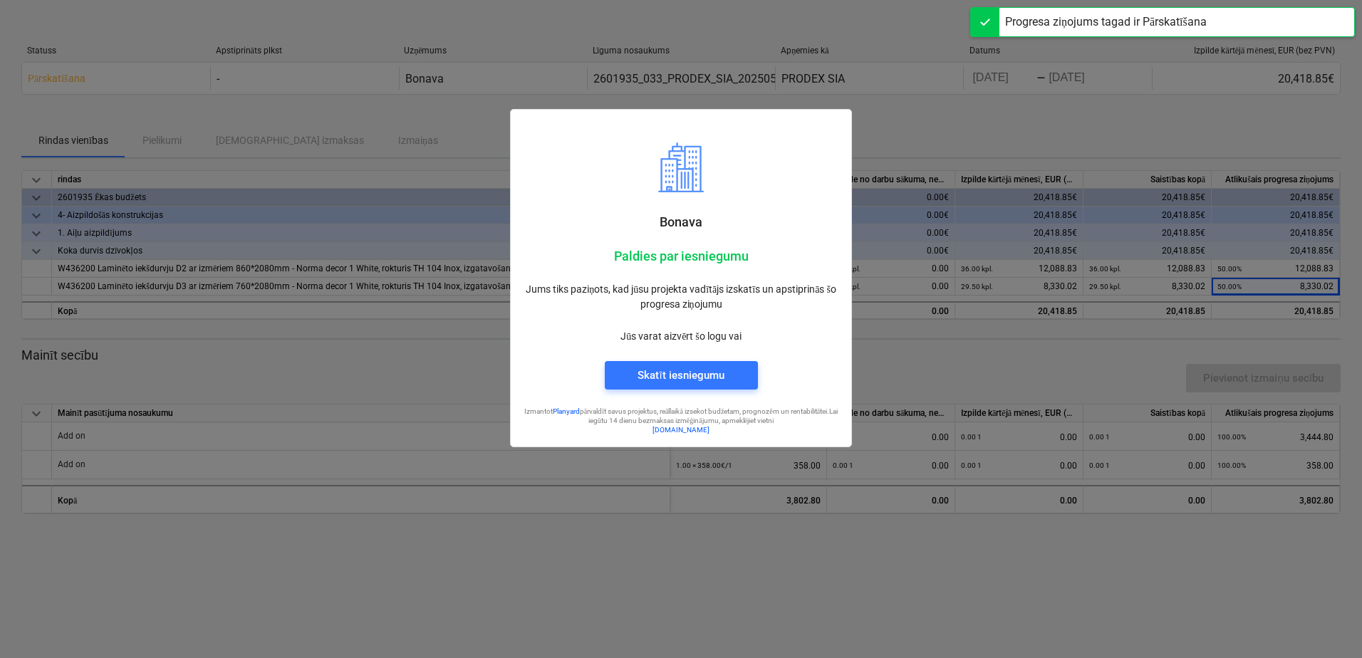
click at [881, 536] on div at bounding box center [681, 329] width 1362 height 658
drag, startPoint x: 877, startPoint y: 536, endPoint x: 855, endPoint y: 520, distance: 26.9
click at [875, 535] on div at bounding box center [681, 329] width 1362 height 658
